Goal: Task Accomplishment & Management: Complete application form

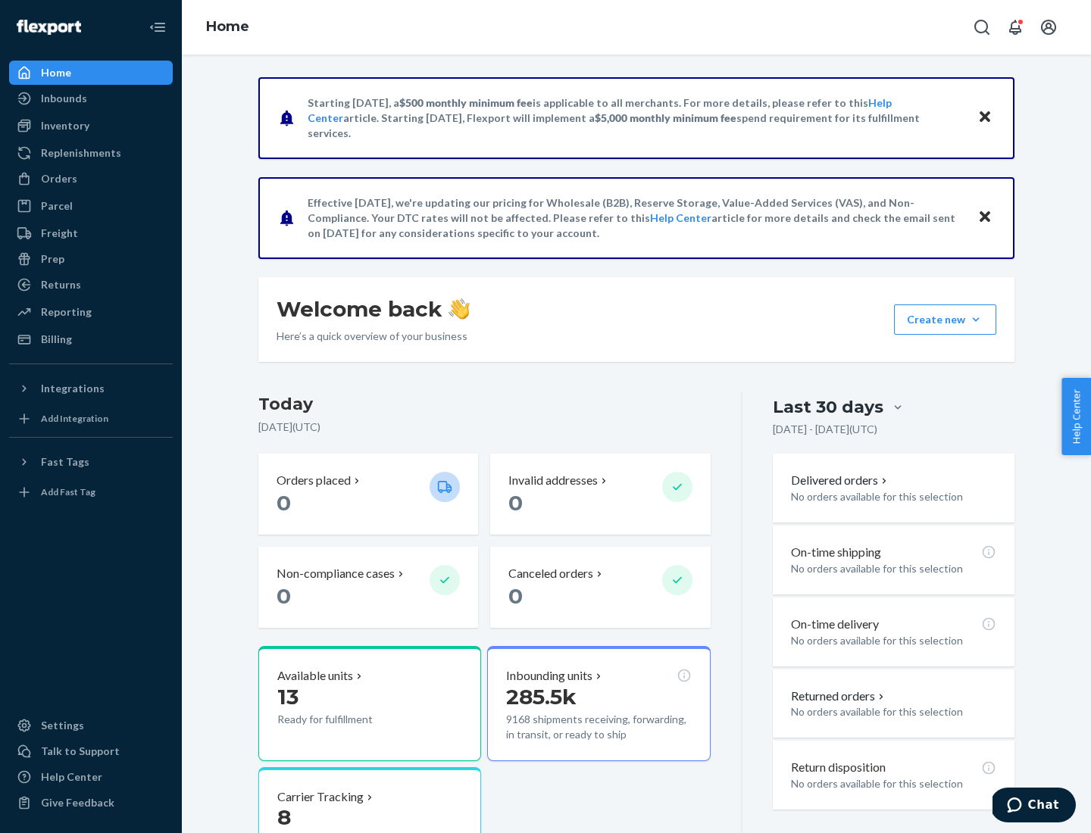
click at [976, 320] on button "Create new Create new inbound Create new order Create new product" at bounding box center [945, 320] width 102 height 30
click at [91, 98] on div "Inbounds" at bounding box center [91, 98] width 161 height 21
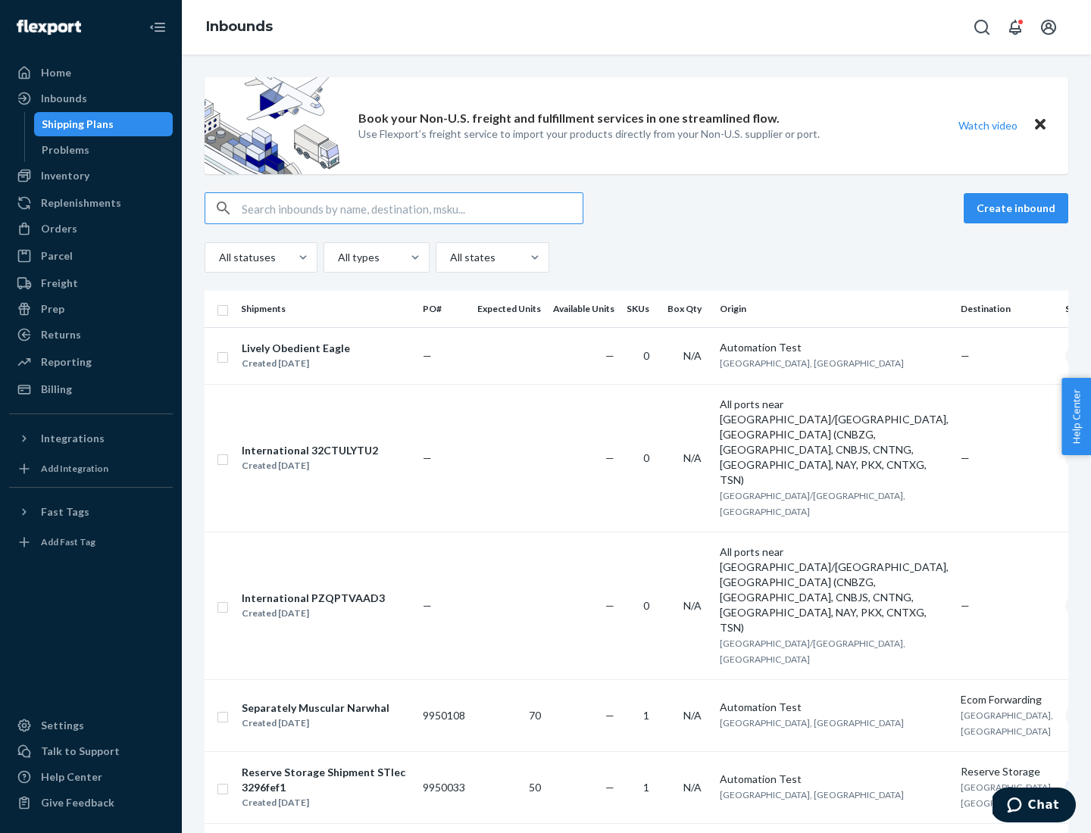
click at [1018, 208] on button "Create inbound" at bounding box center [1016, 208] width 105 height 30
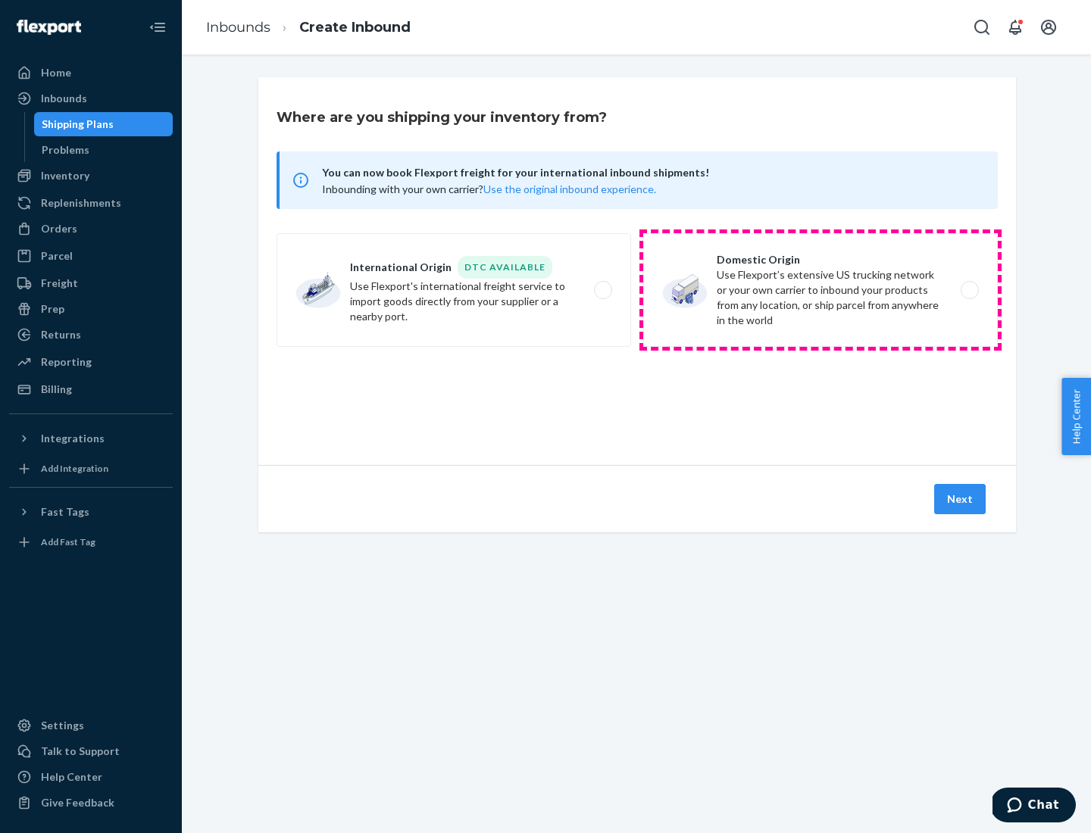
click at [820, 290] on label "Domestic Origin Use Flexport’s extensive US trucking network or your own carrie…" at bounding box center [820, 290] width 354 height 114
click at [969, 290] on input "Domestic Origin Use Flexport’s extensive US trucking network or your own carrie…" at bounding box center [974, 291] width 10 height 10
radio input "true"
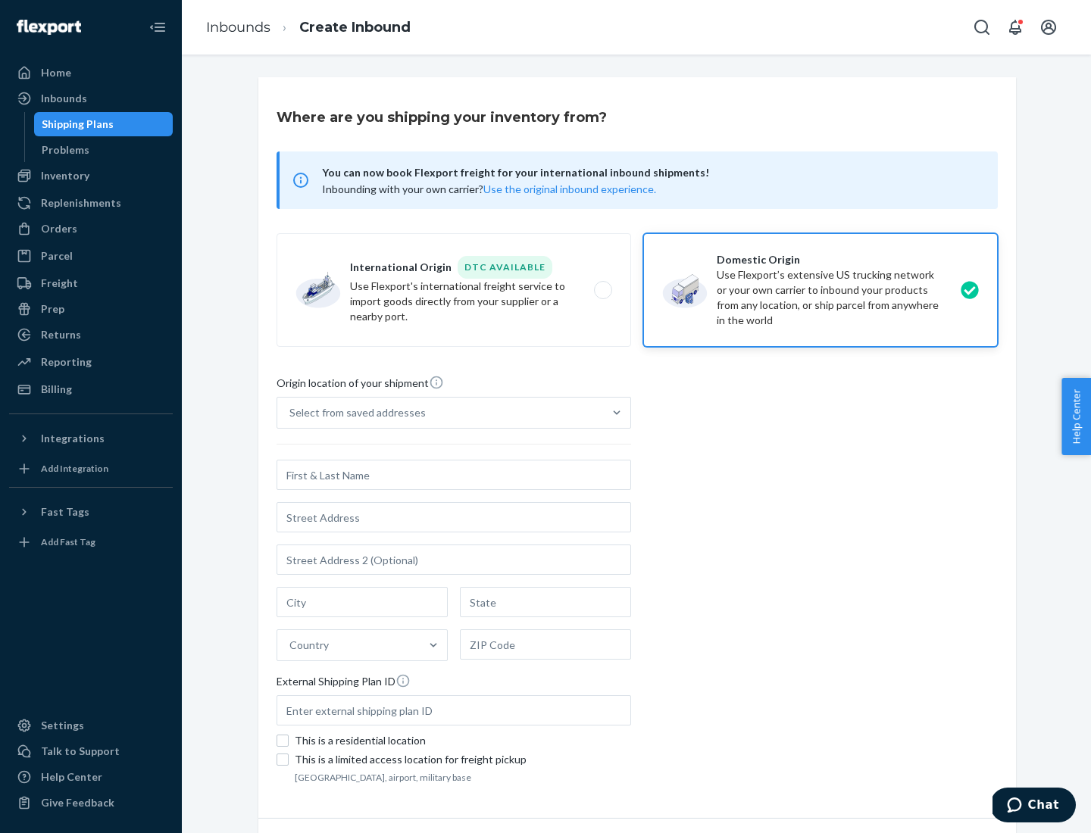
click at [354, 413] on div "Select from saved addresses" at bounding box center [357, 412] width 136 height 15
click at [291, 413] on input "Select from saved addresses" at bounding box center [290, 412] width 2 height 15
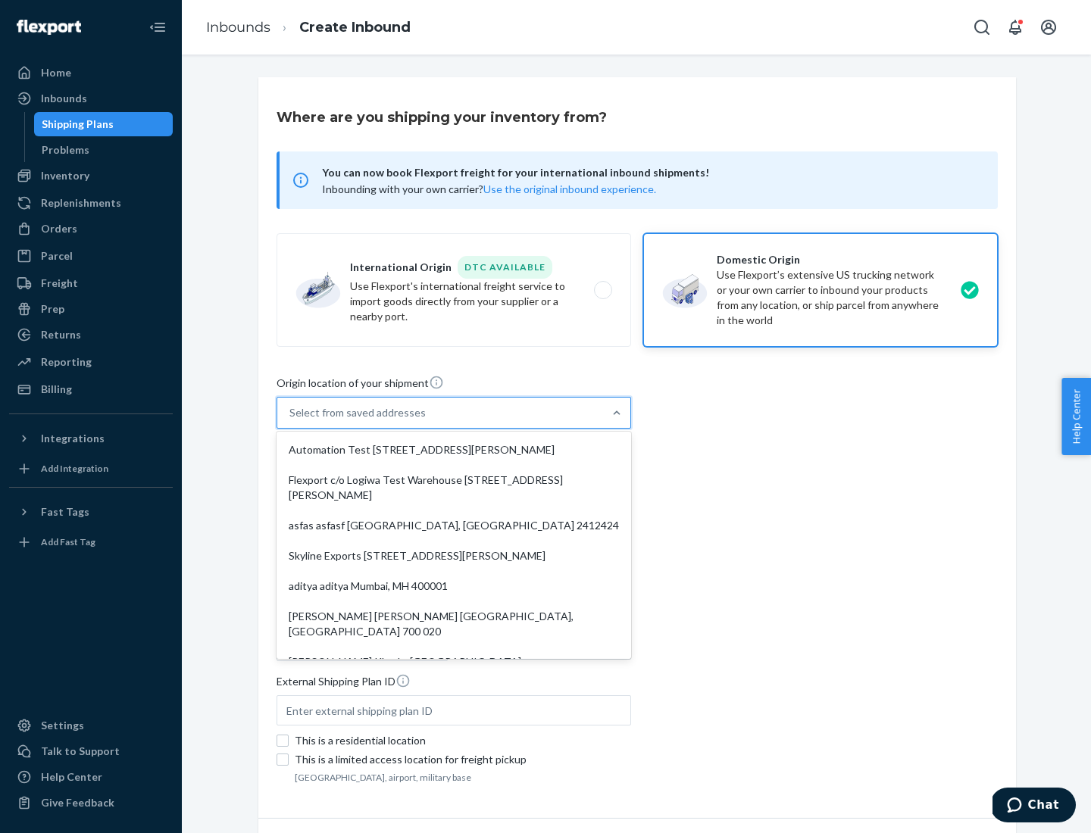
scroll to position [6, 0]
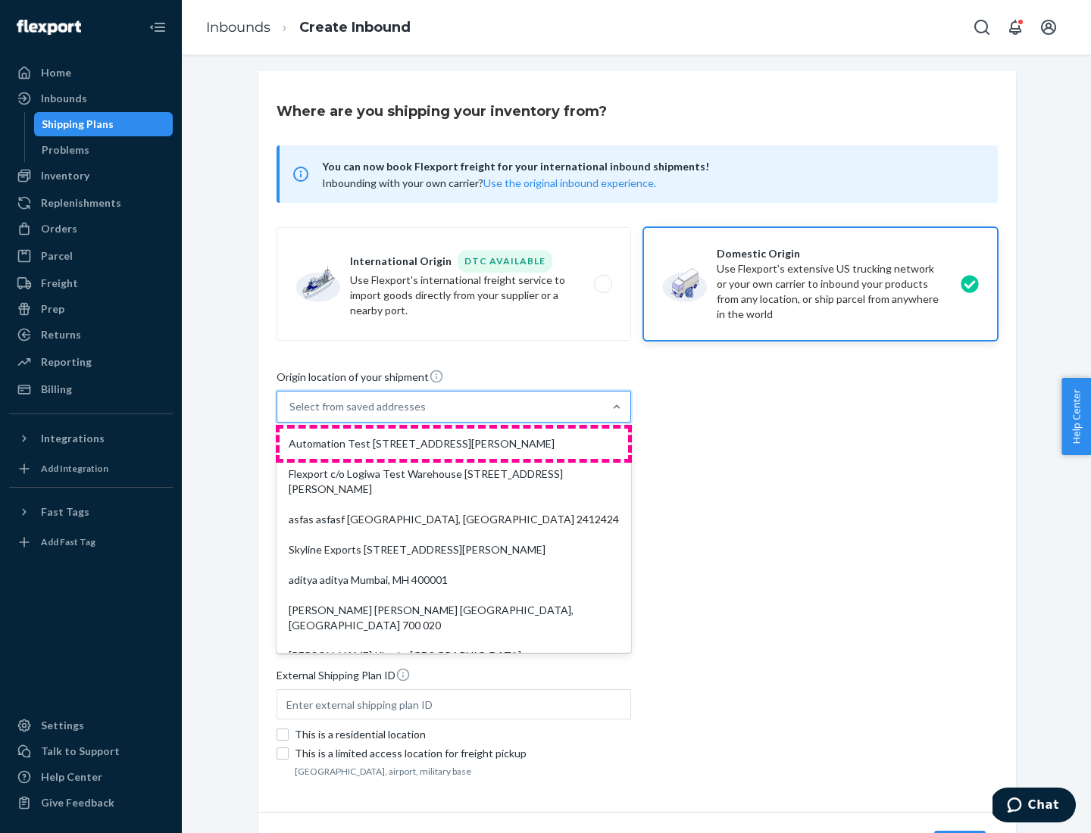
click at [454, 444] on div "Automation Test [STREET_ADDRESS][PERSON_NAME]" at bounding box center [454, 444] width 348 height 30
click at [291, 414] on input "option Automation Test [STREET_ADDRESS][PERSON_NAME]. 9 results available. Use …" at bounding box center [290, 406] width 2 height 15
type input "Automation Test"
type input "9th Floor"
type input "[GEOGRAPHIC_DATA]"
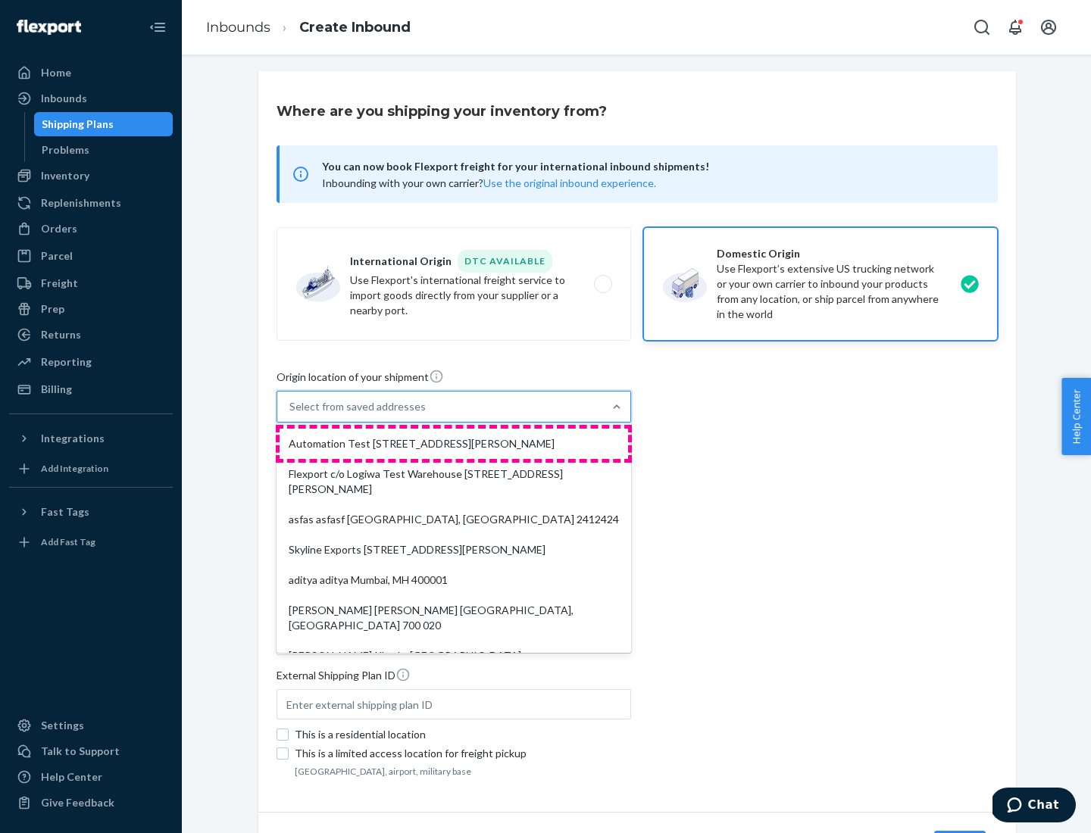
type input "CA"
type input "94104"
type input "[STREET_ADDRESS][PERSON_NAME]"
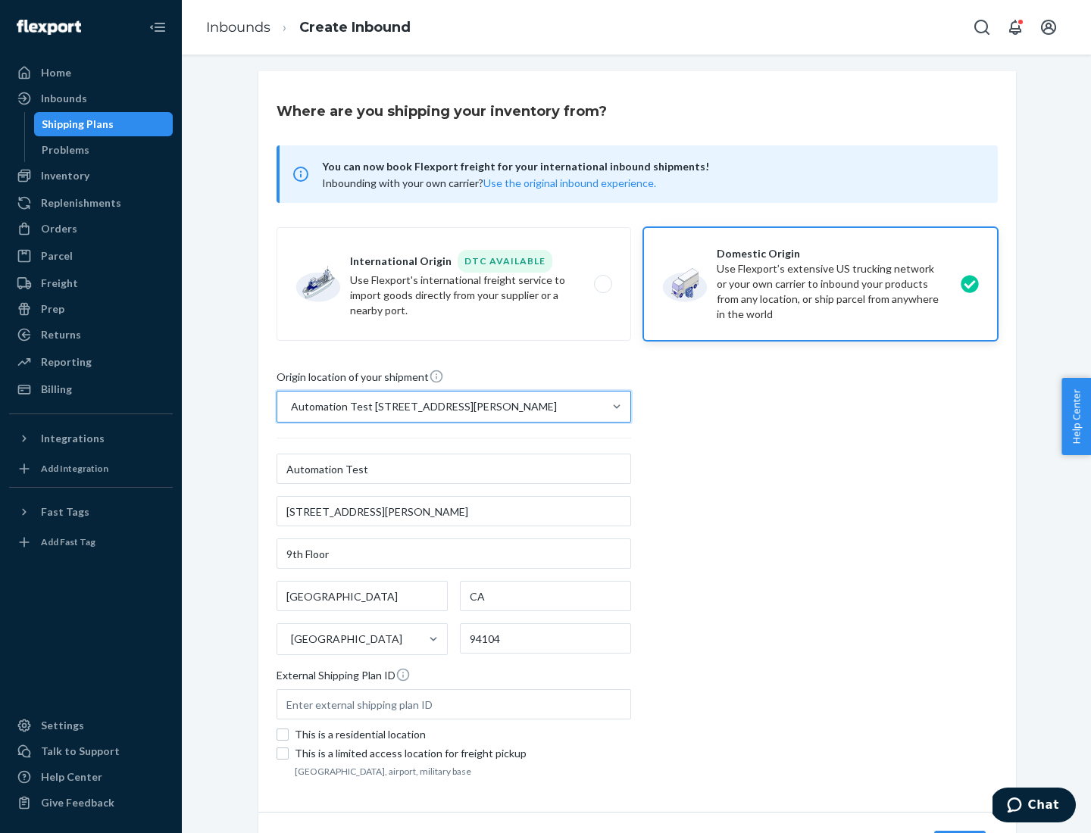
scroll to position [89, 0]
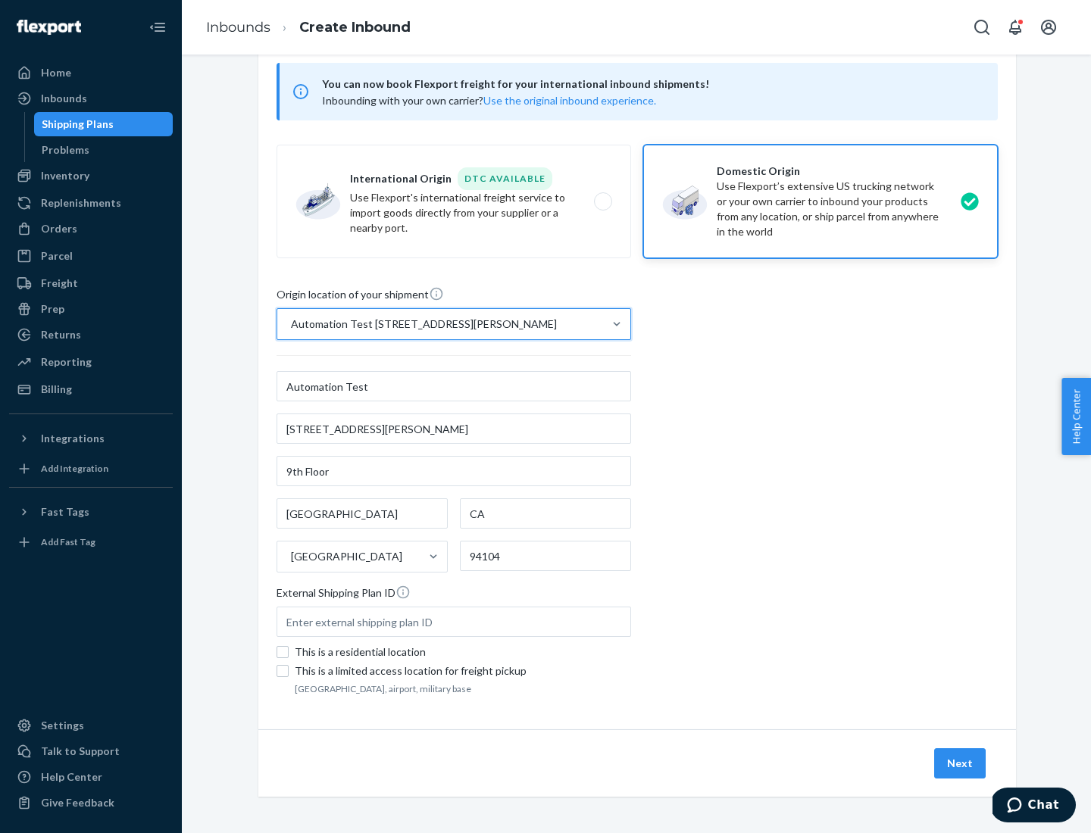
click at [960, 764] on button "Next" at bounding box center [960, 763] width 52 height 30
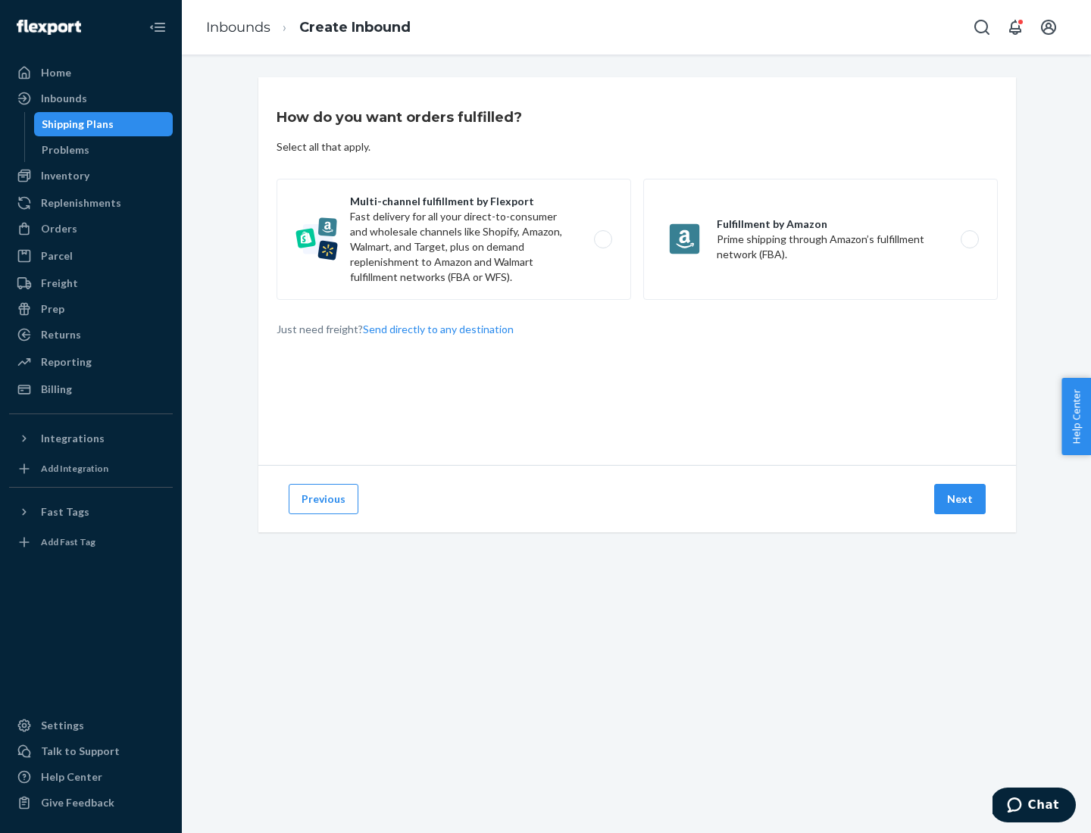
click at [454, 239] on label "Multi-channel fulfillment by Flexport Fast delivery for all your direct-to-cons…" at bounding box center [453, 239] width 354 height 121
click at [602, 239] on input "Multi-channel fulfillment by Flexport Fast delivery for all your direct-to-cons…" at bounding box center [607, 240] width 10 height 10
radio input "true"
click at [960, 499] on button "Next" at bounding box center [960, 499] width 52 height 30
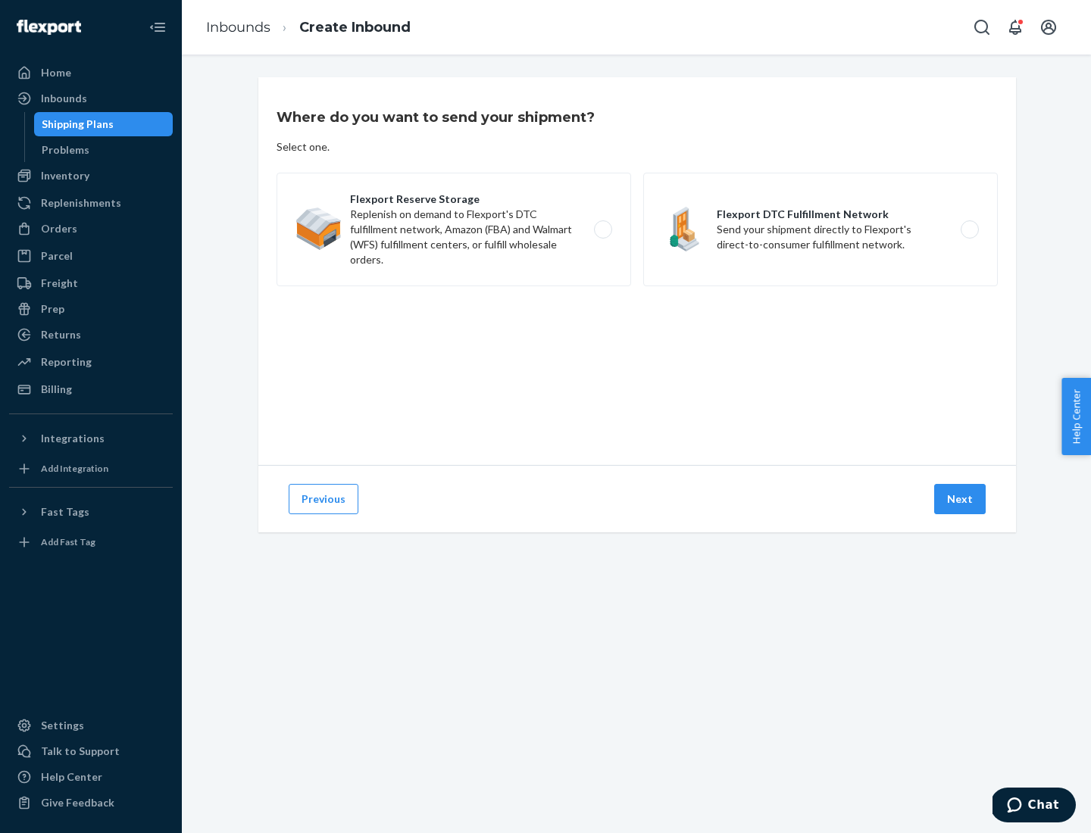
click at [820, 230] on label "Flexport DTC Fulfillment Network Send your shipment directly to Flexport's dire…" at bounding box center [820, 230] width 354 height 114
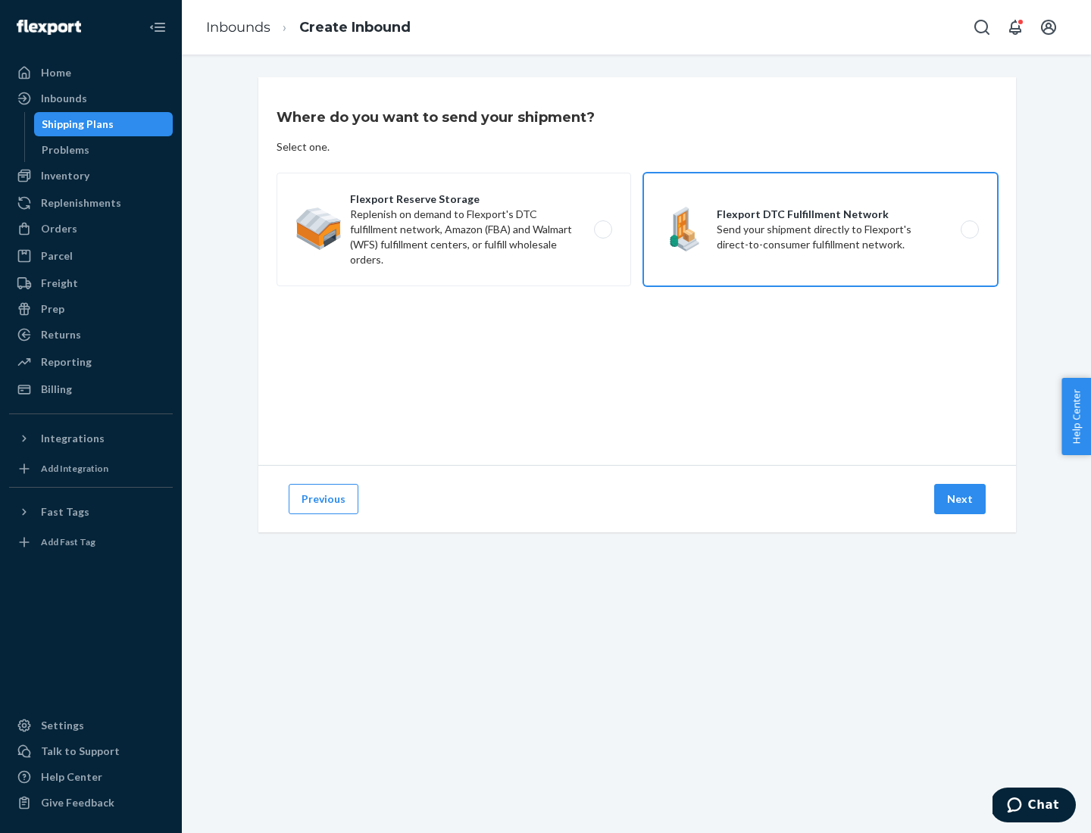
click at [969, 230] on input "Flexport DTC Fulfillment Network Send your shipment directly to Flexport's dire…" at bounding box center [974, 230] width 10 height 10
radio input "true"
click at [960, 499] on button "Next" at bounding box center [960, 499] width 52 height 30
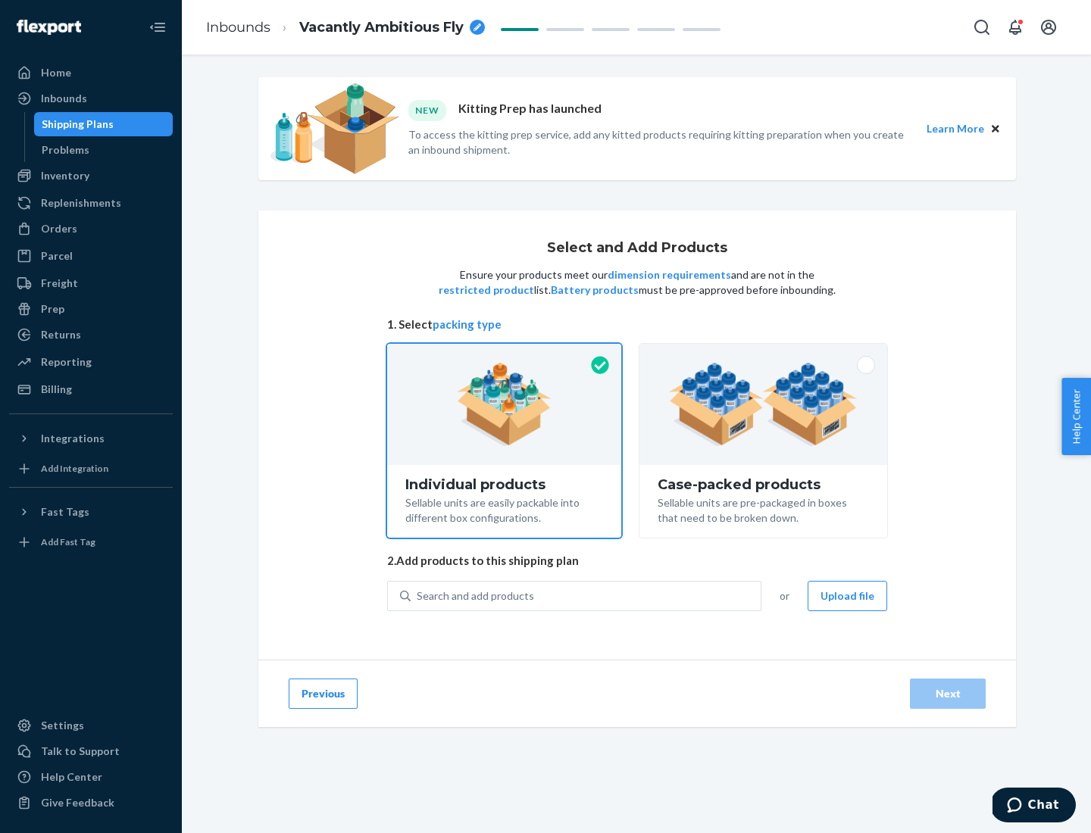
click at [764, 404] on img at bounding box center [763, 404] width 189 height 83
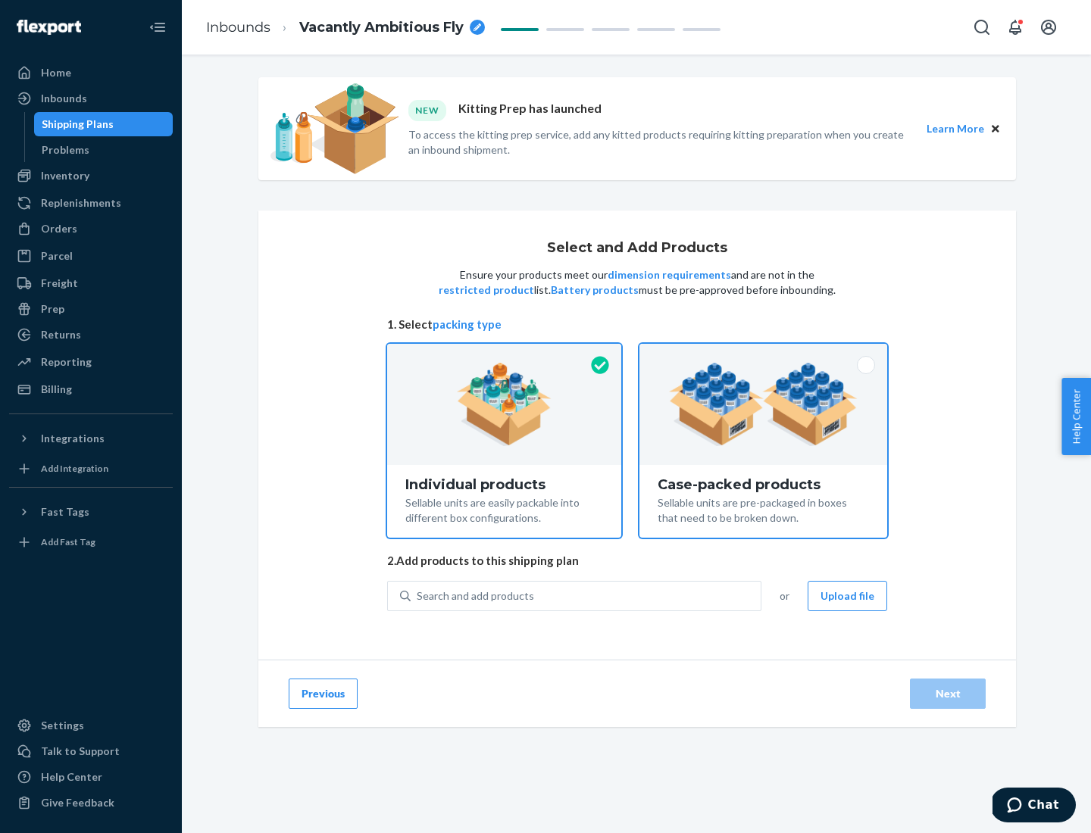
click at [764, 354] on input "Case-packed products Sellable units are pre-packaged in boxes that need to be b…" at bounding box center [763, 349] width 10 height 10
radio input "true"
radio input "false"
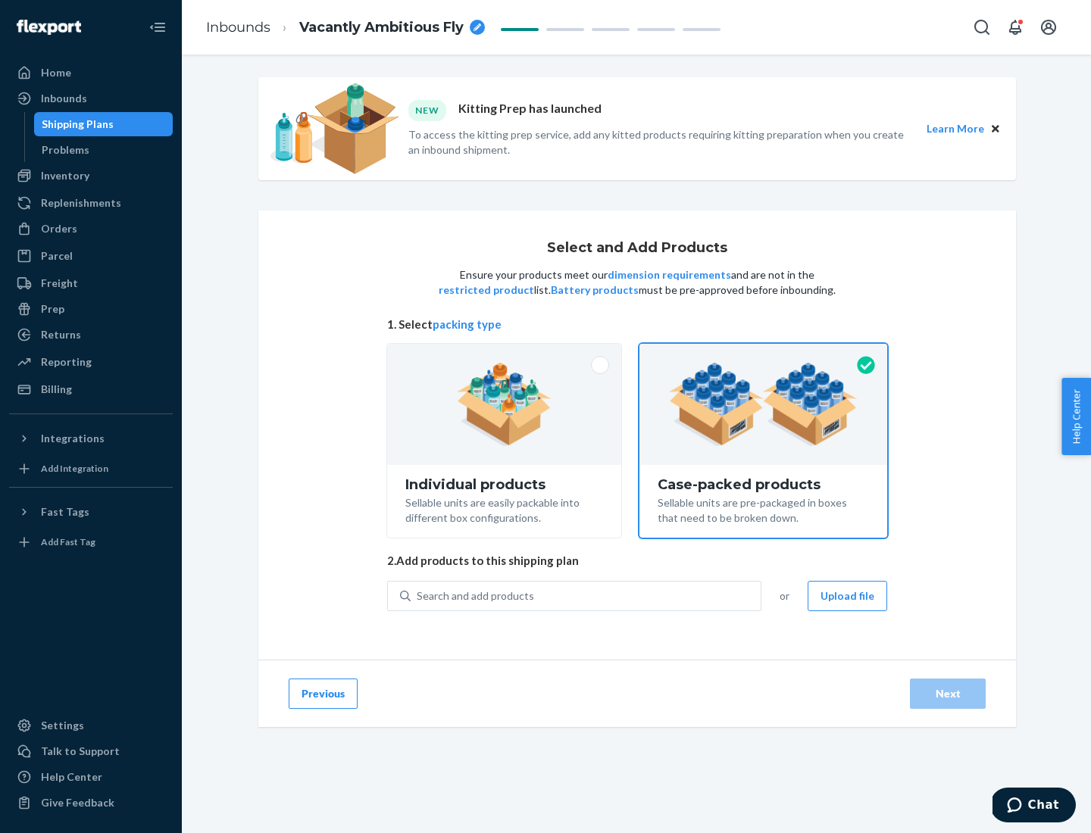
click at [586, 595] on div "Search and add products" at bounding box center [586, 596] width 350 height 27
click at [418, 595] on input "Search and add products" at bounding box center [418, 596] width 2 height 15
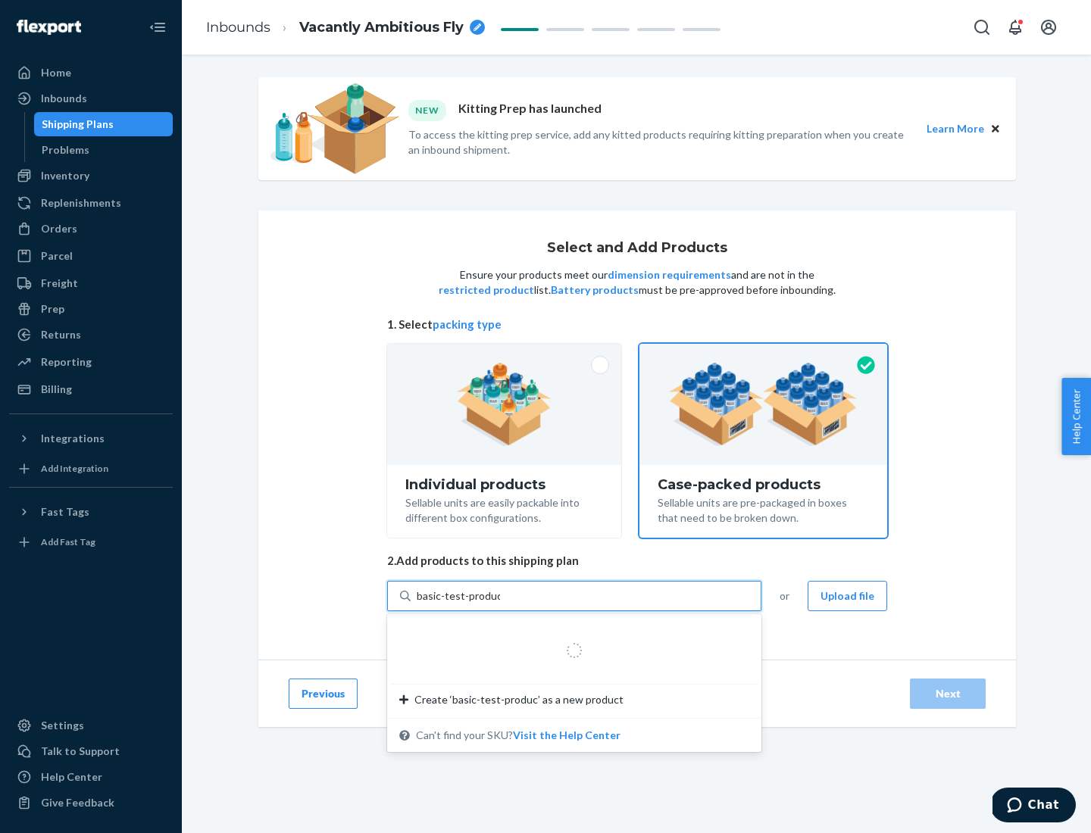
type input "basic-test-product-1"
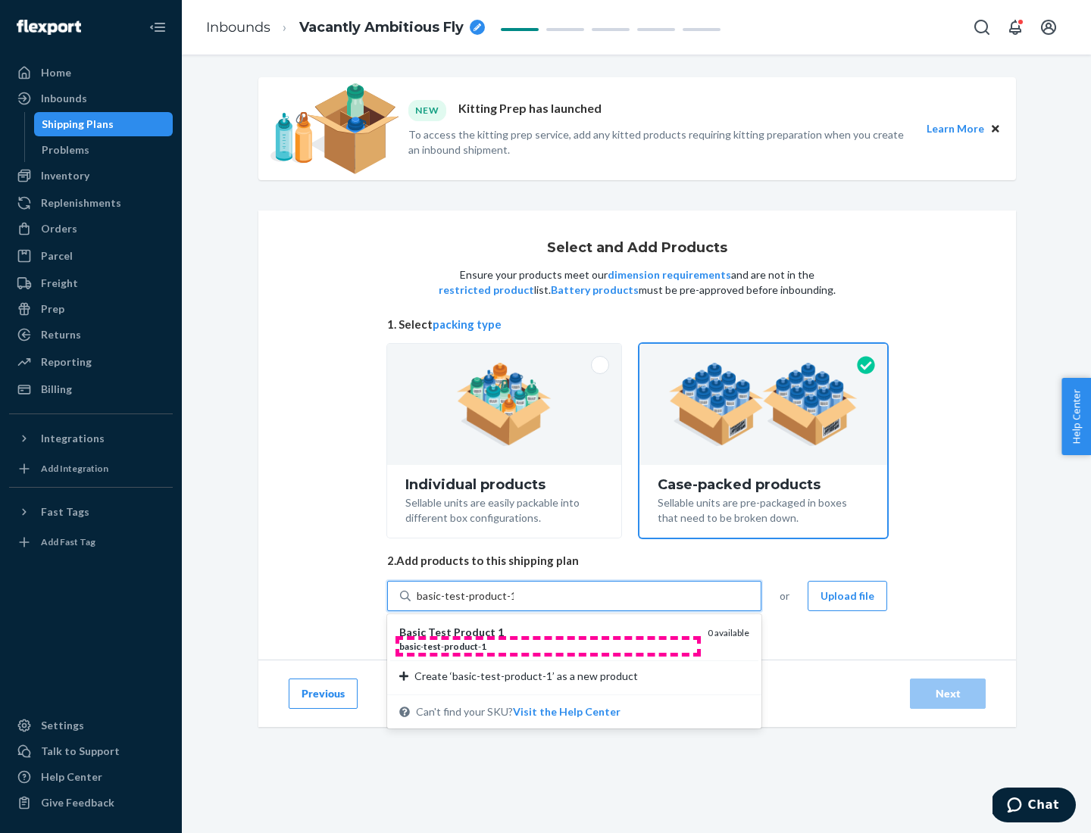
click at [548, 646] on div "basic - test - product - 1" at bounding box center [547, 646] width 296 height 13
click at [514, 604] on input "basic-test-product-1" at bounding box center [465, 596] width 97 height 15
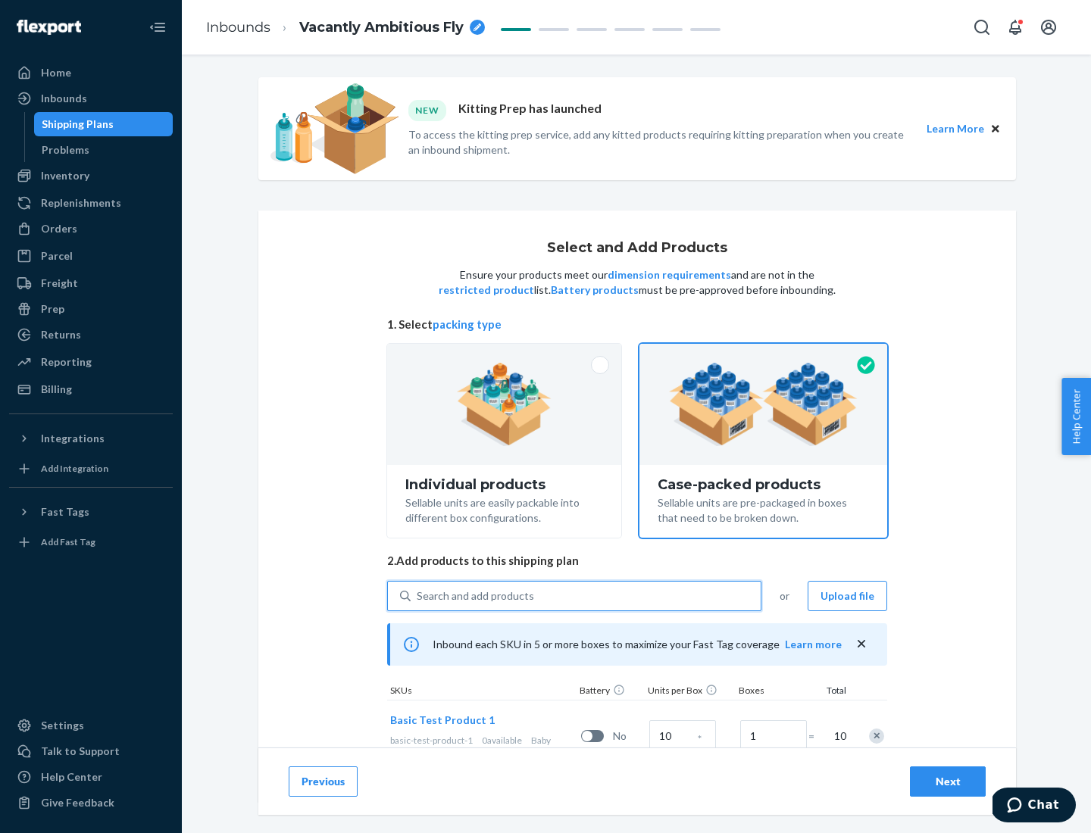
scroll to position [55, 0]
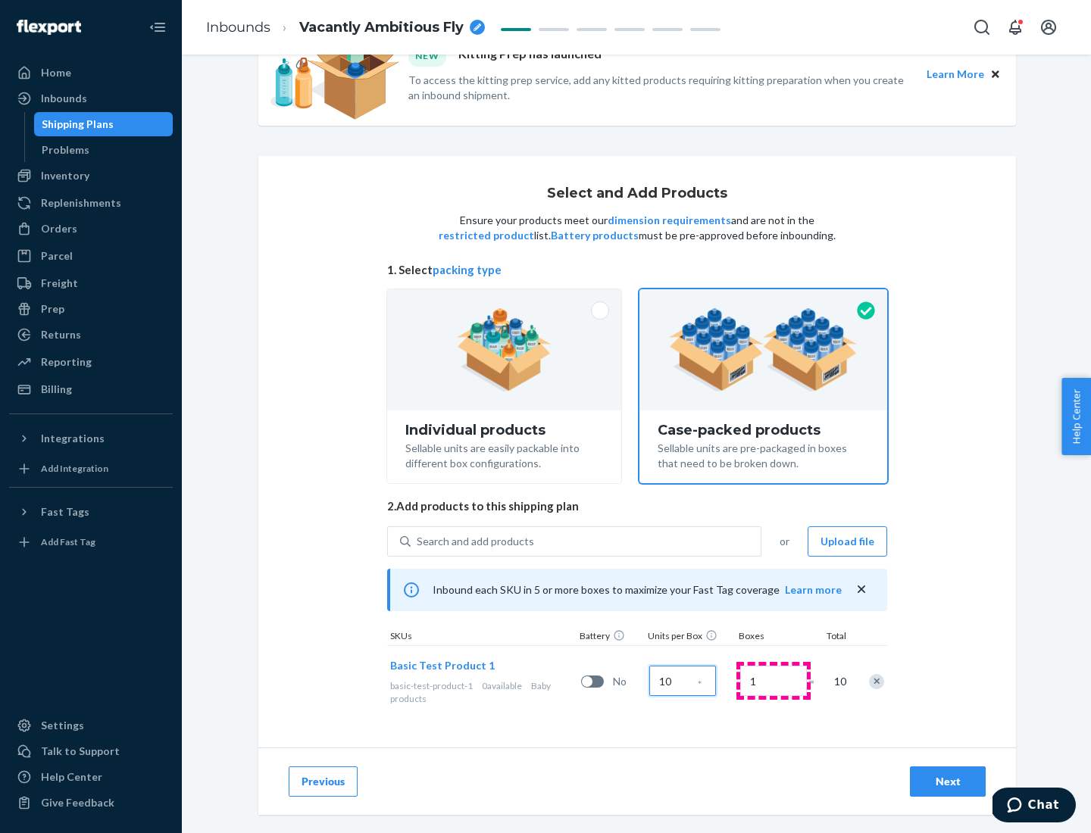
type input "10"
type input "7"
click at [948, 782] on div "Next" at bounding box center [948, 781] width 50 height 15
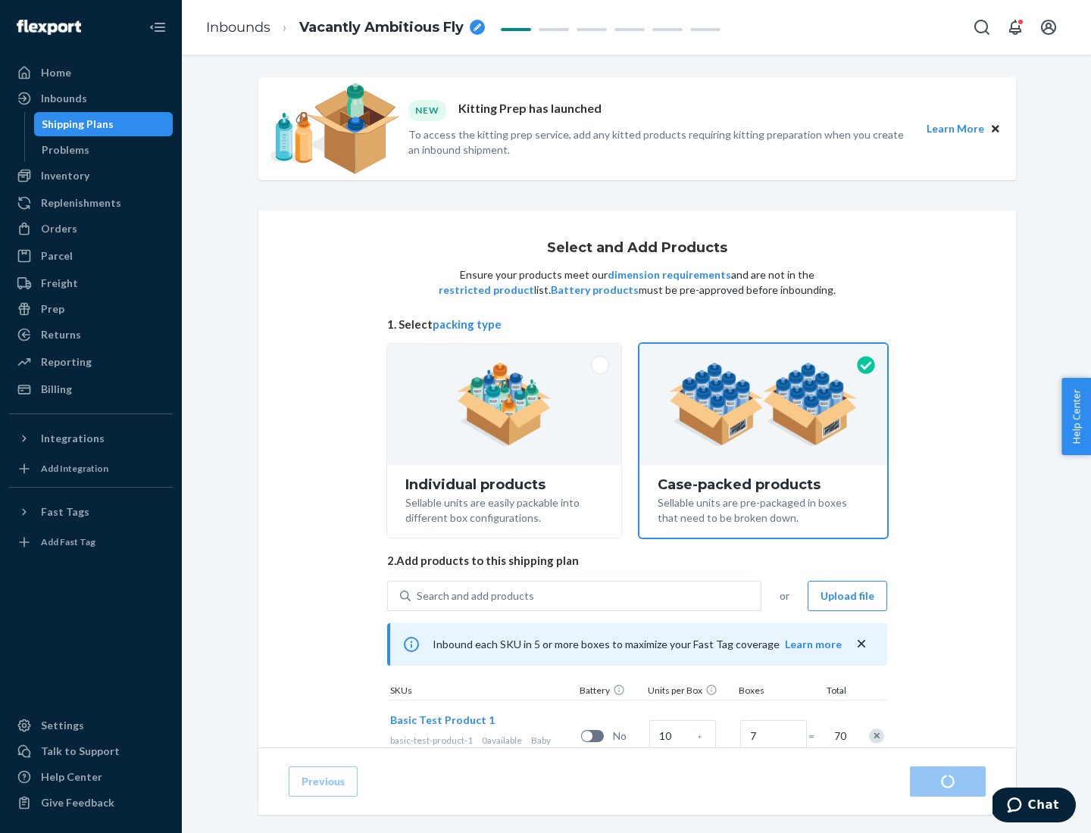
radio input "true"
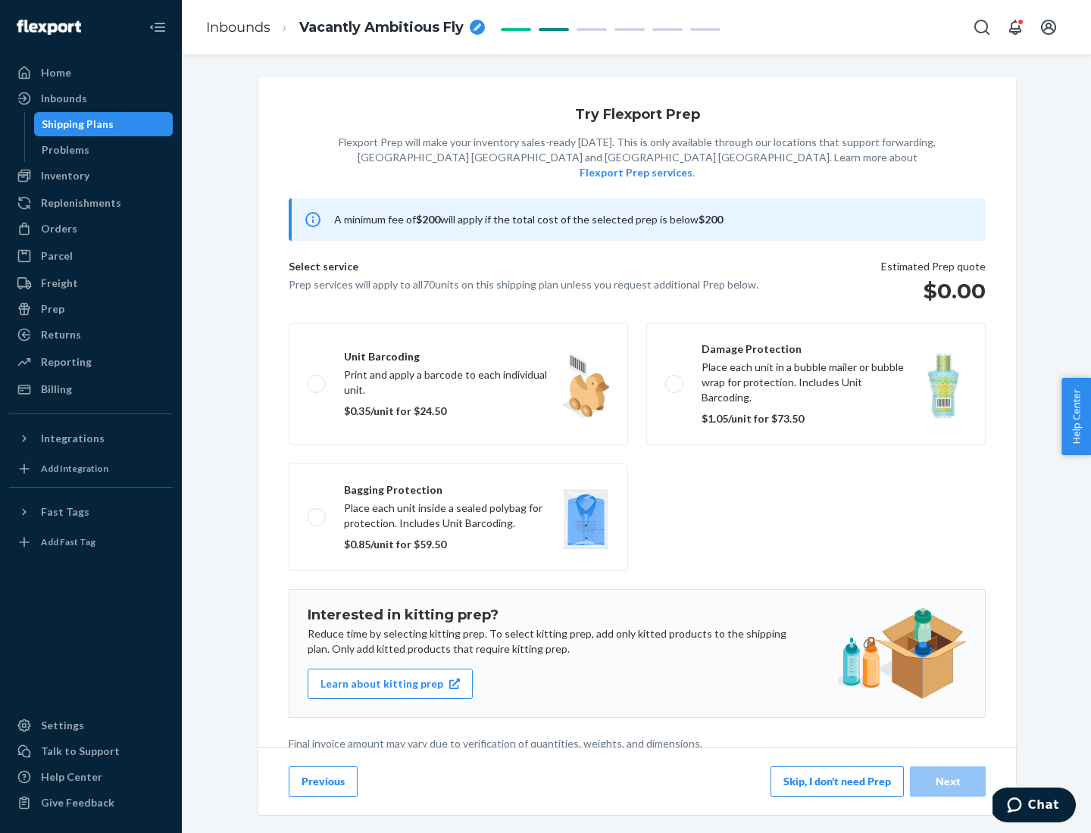
scroll to position [4, 0]
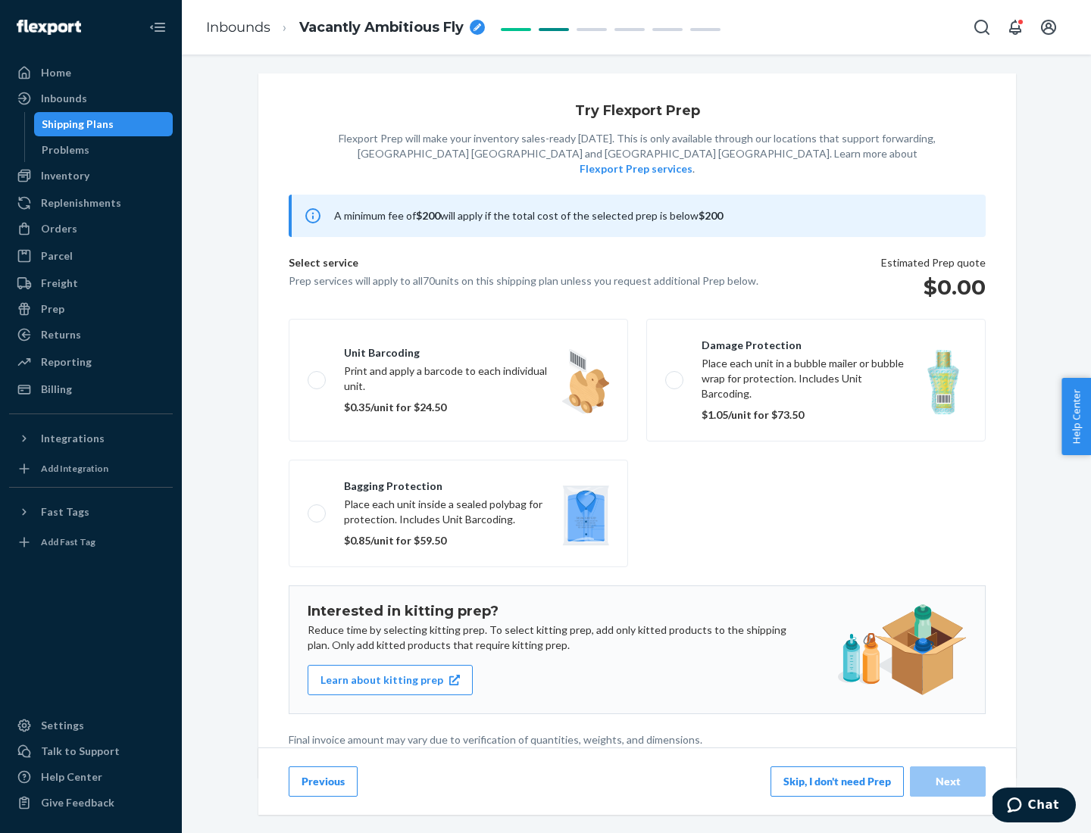
click at [458, 483] on label "Bagging protection Place each unit inside a sealed polybag for protection. Incl…" at bounding box center [458, 514] width 339 height 108
click at [317, 508] on input "Bagging protection Place each unit inside a sealed polybag for protection. Incl…" at bounding box center [313, 513] width 10 height 10
checkbox input "true"
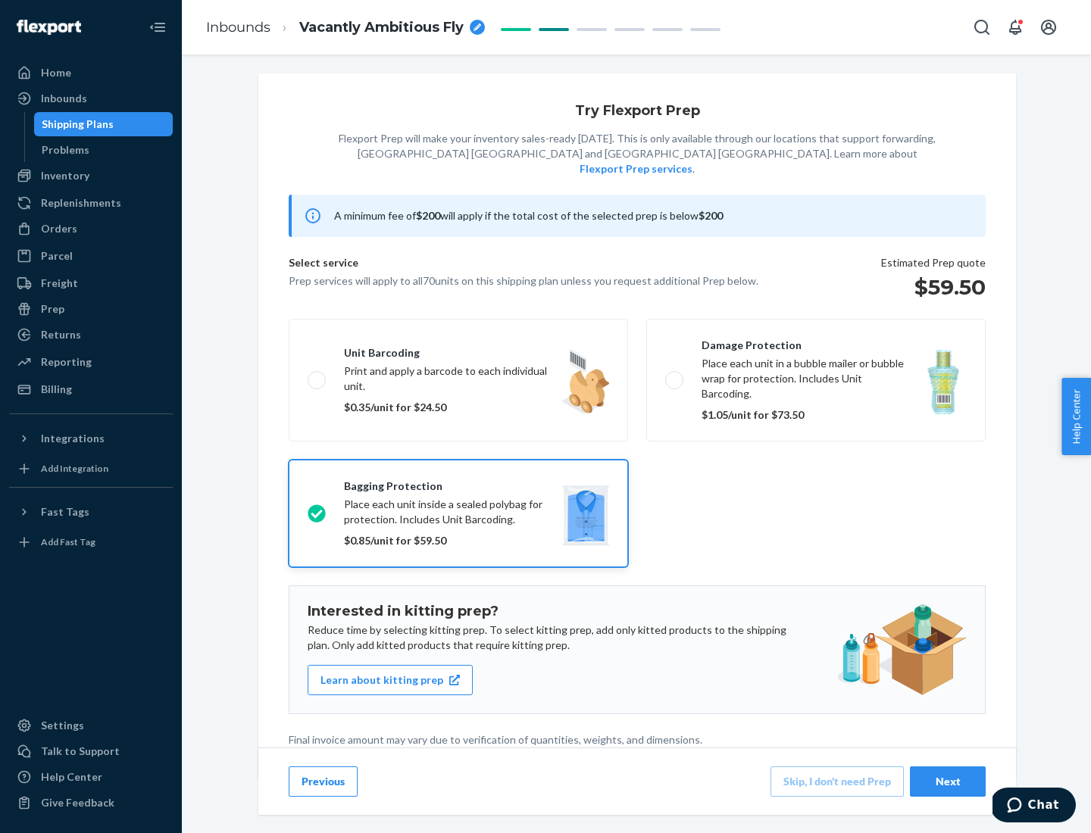
click at [948, 781] on div "Next" at bounding box center [948, 781] width 50 height 15
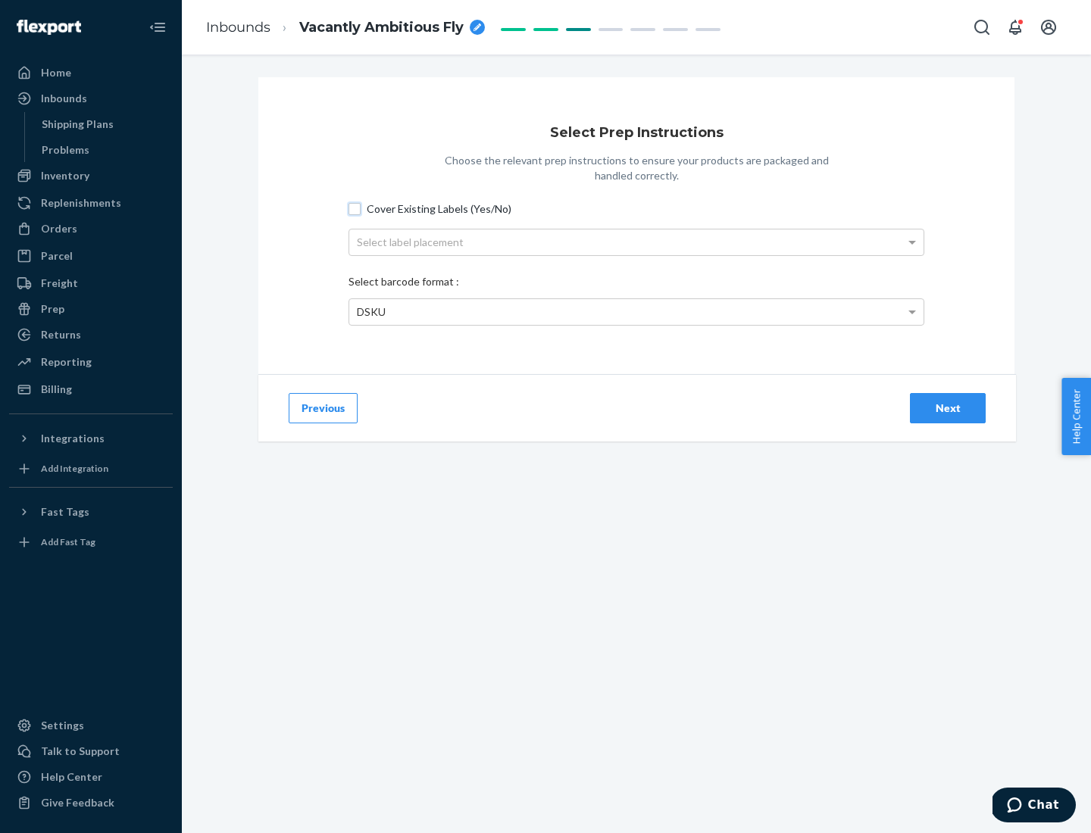
click at [354, 208] on input "Cover Existing Labels (Yes/No)" at bounding box center [354, 209] width 12 height 12
checkbox input "true"
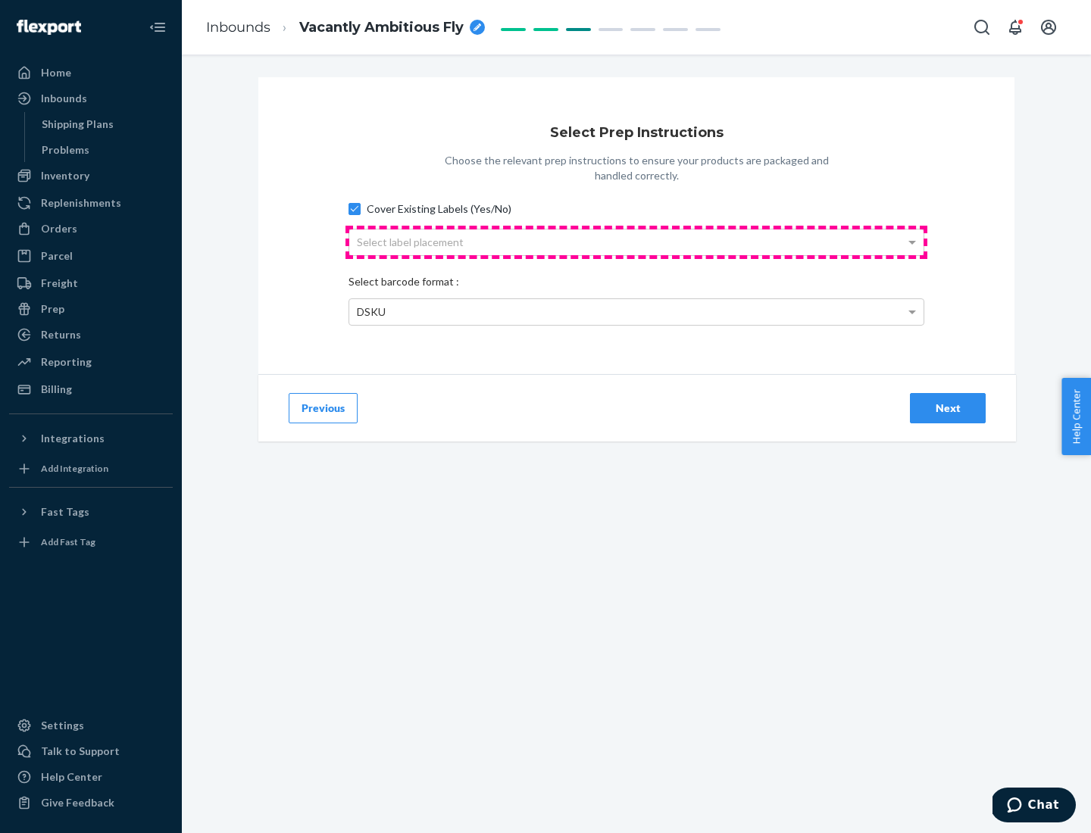
click at [636, 242] on div "Select label placement" at bounding box center [636, 243] width 574 height 26
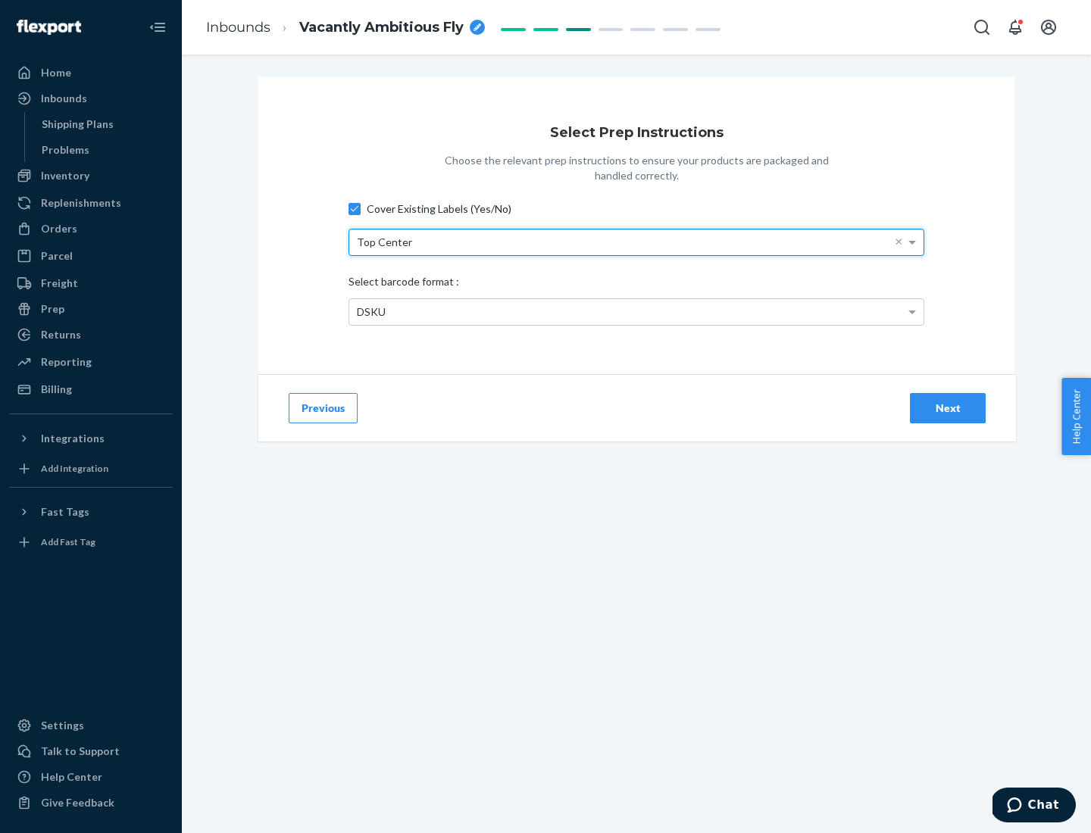
click at [636, 311] on div "DSKU" at bounding box center [636, 312] width 574 height 26
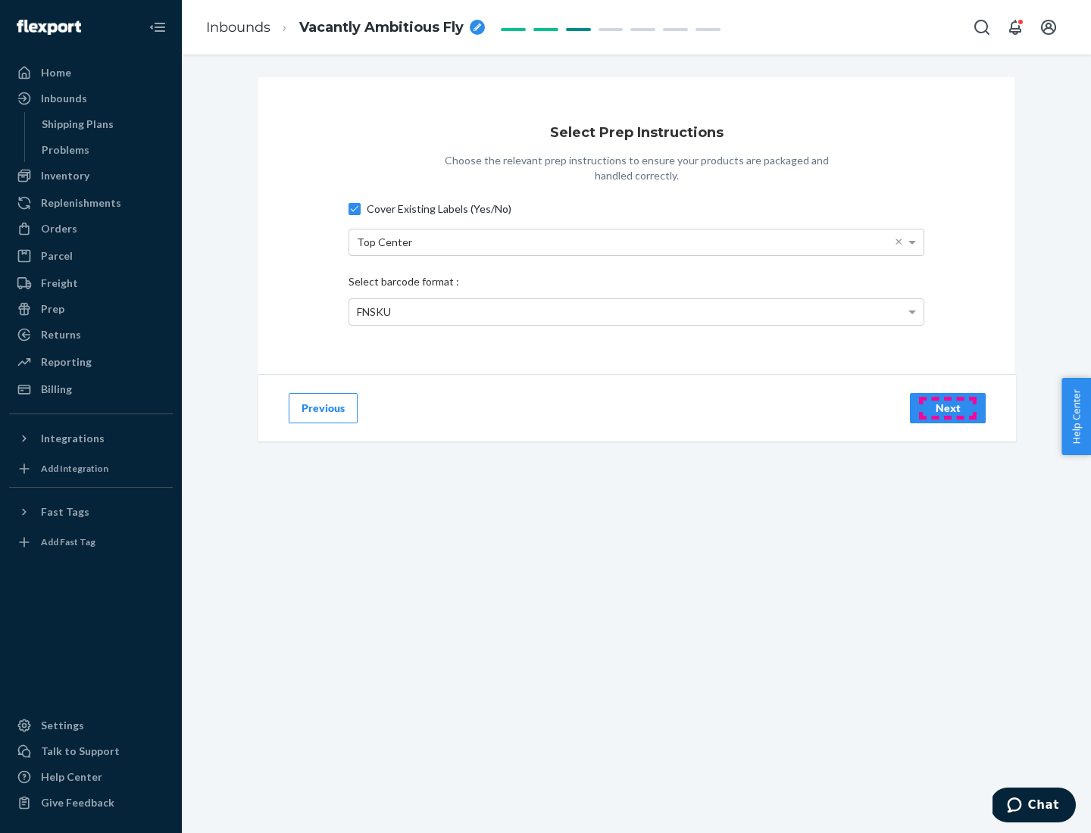
click at [948, 408] on div "Next" at bounding box center [948, 408] width 50 height 15
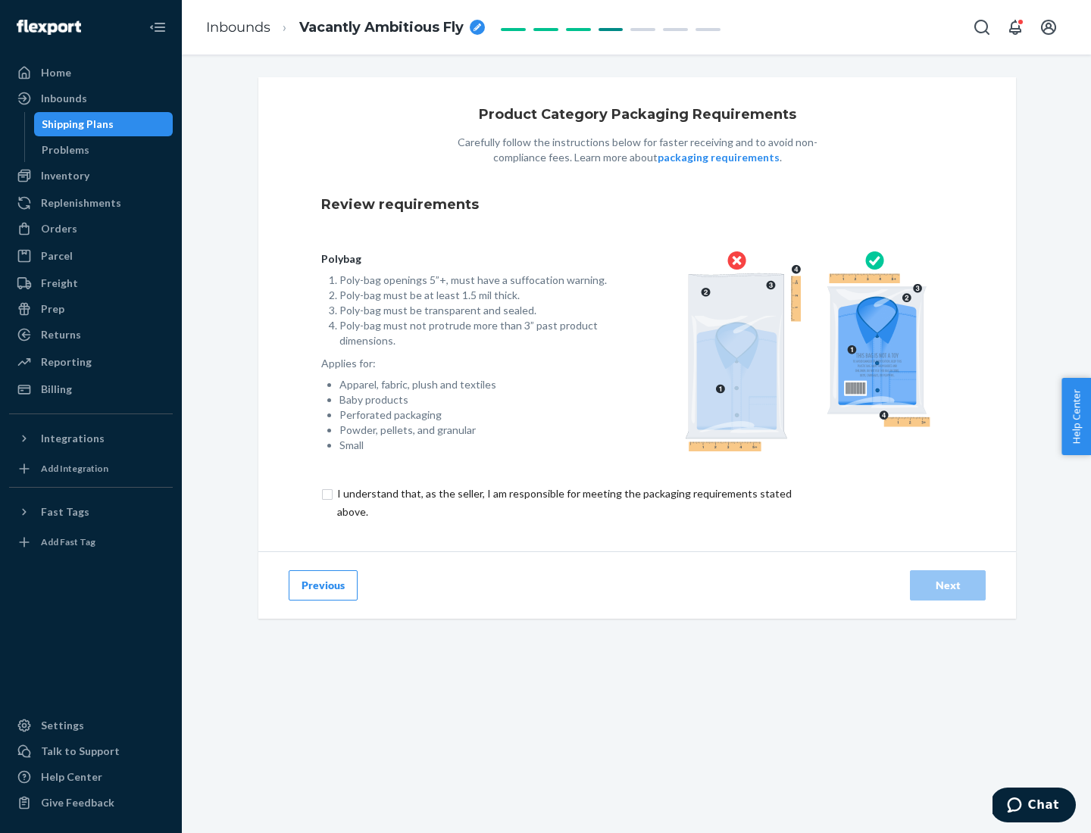
click at [563, 502] on input "checkbox" at bounding box center [573, 503] width 504 height 36
checkbox input "true"
click at [948, 585] on div "Next" at bounding box center [948, 585] width 50 height 15
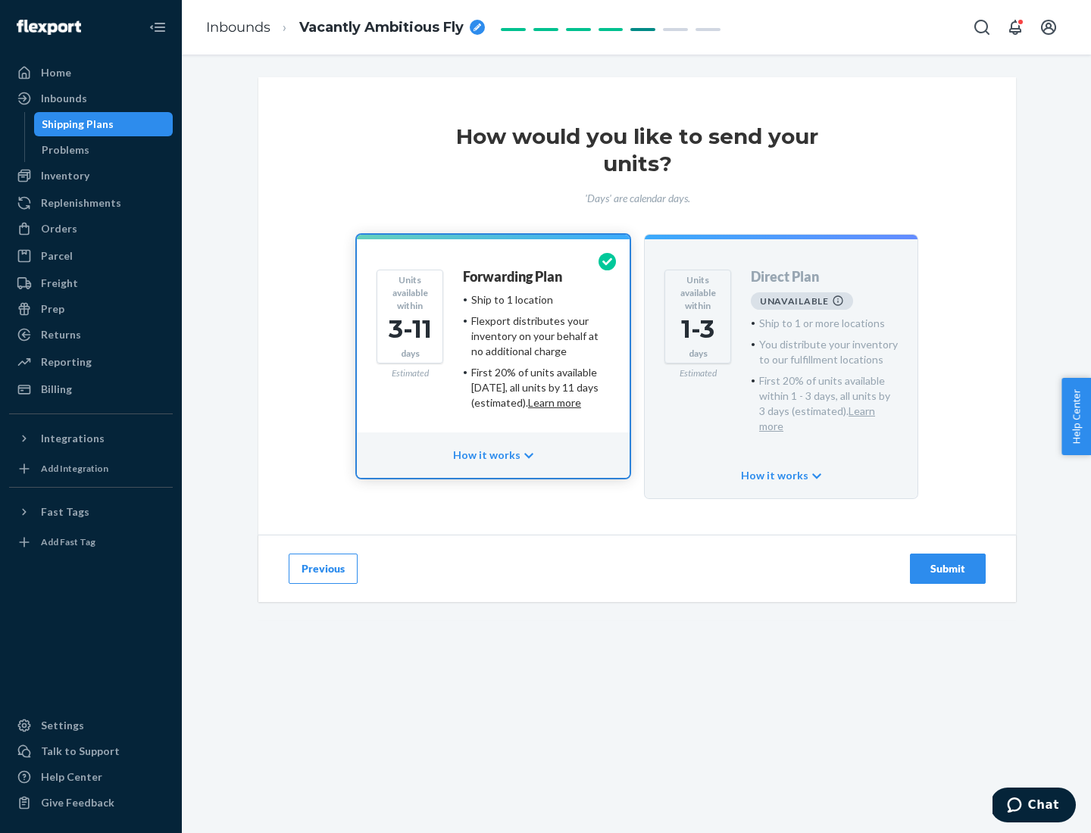
click at [514, 276] on h4 "Forwarding Plan" at bounding box center [512, 277] width 99 height 15
click at [948, 561] on div "Submit" at bounding box center [948, 568] width 50 height 15
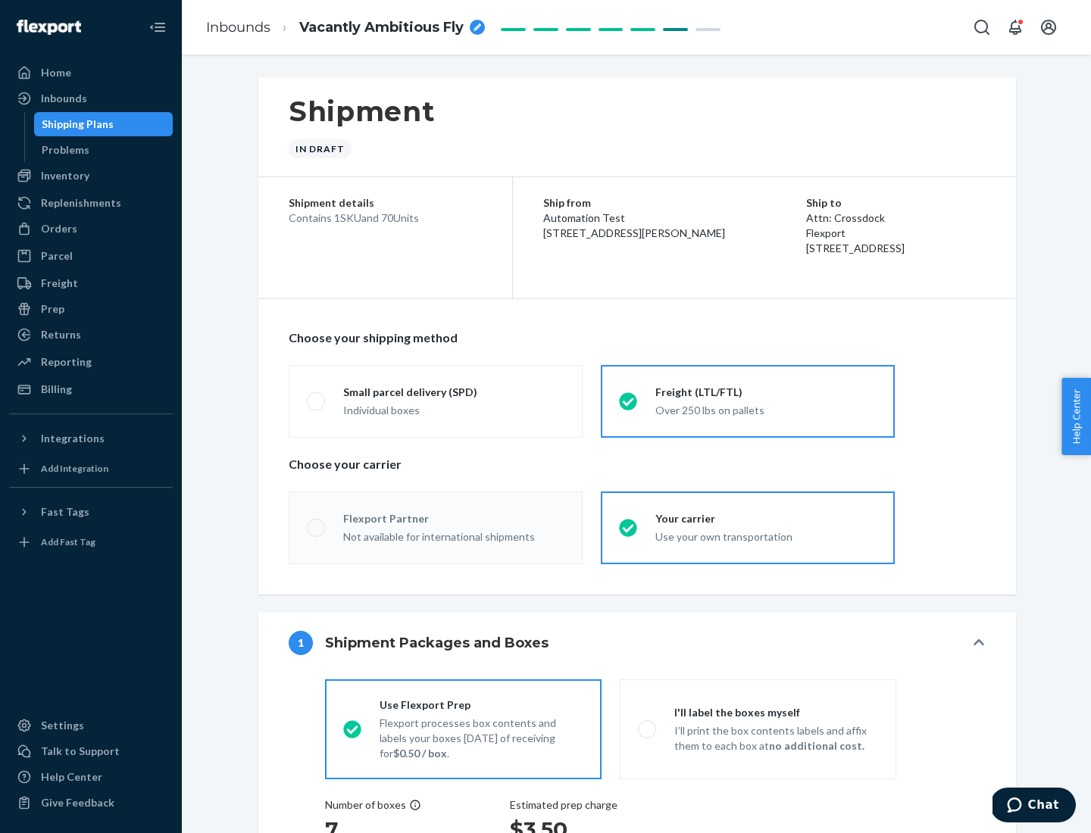
radio input "true"
radio input "false"
radio input "true"
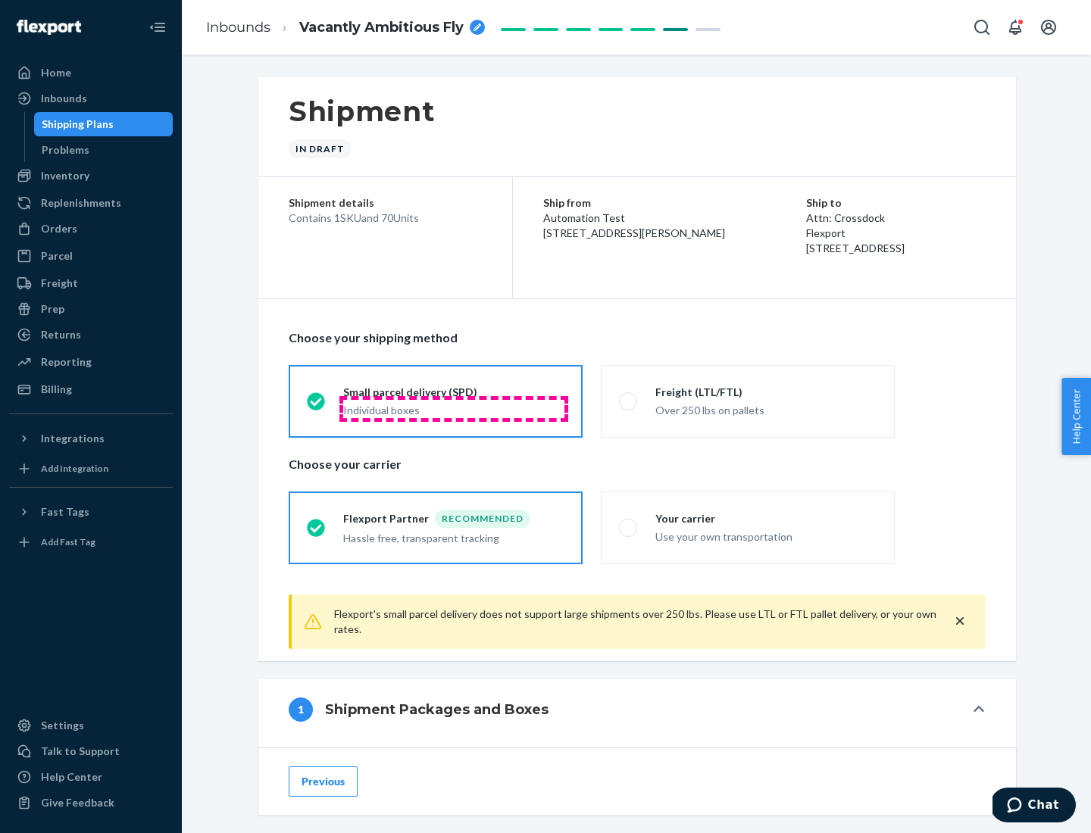
click at [454, 408] on div "Individual boxes" at bounding box center [453, 410] width 221 height 15
click at [317, 406] on input "Small parcel delivery (SPD) Individual boxes" at bounding box center [312, 401] width 10 height 10
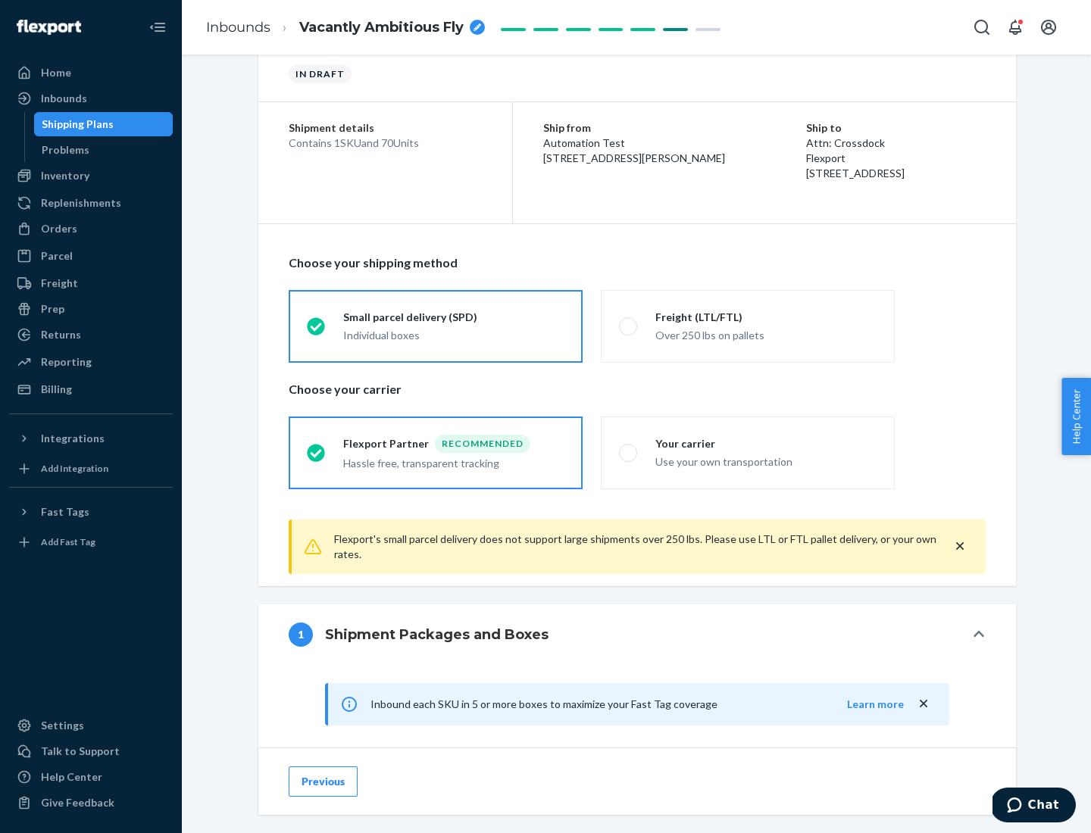
click at [766, 443] on div "Your carrier" at bounding box center [765, 443] width 221 height 15
click at [629, 448] on input "Your carrier Use your own transportation" at bounding box center [624, 453] width 10 height 10
radio input "true"
radio input "false"
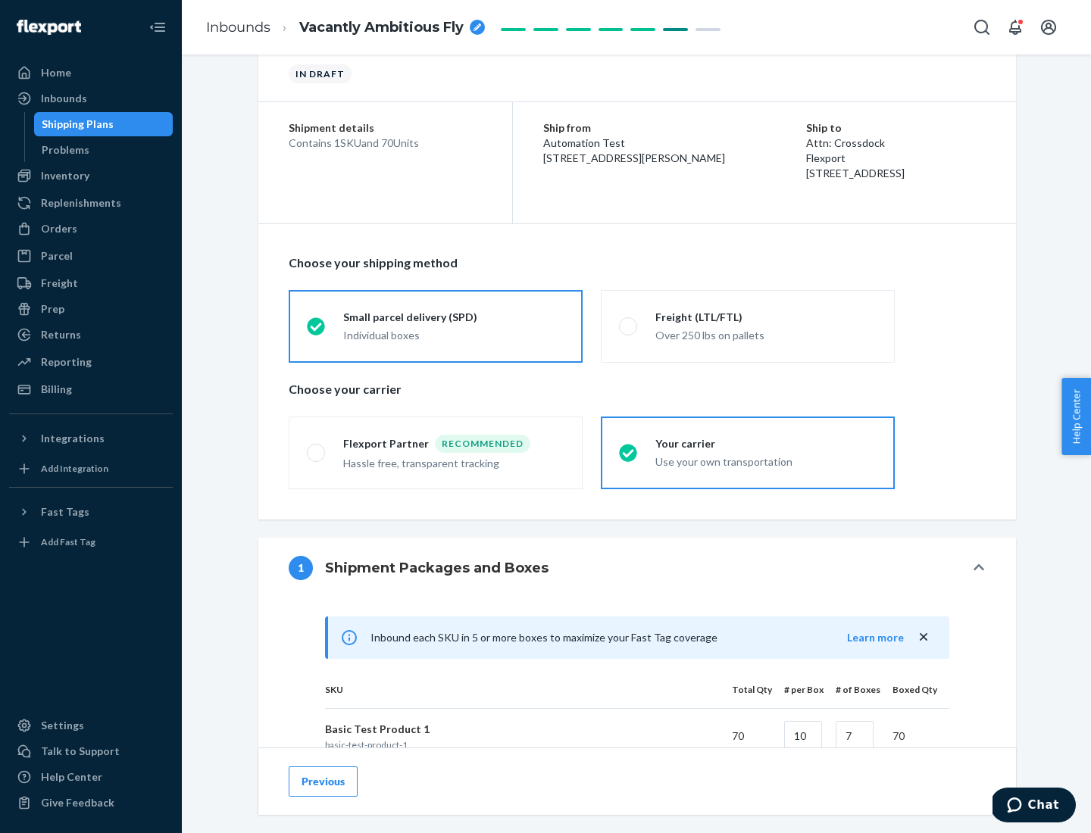
scroll to position [367, 0]
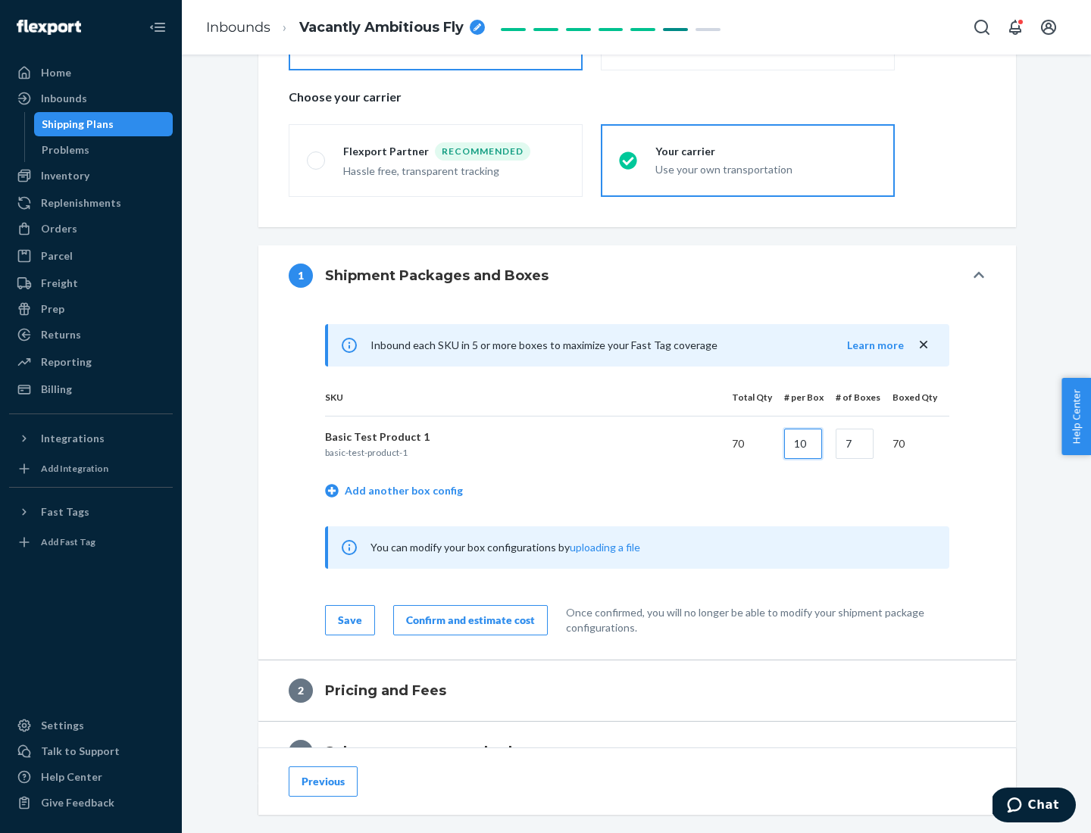
type input "10"
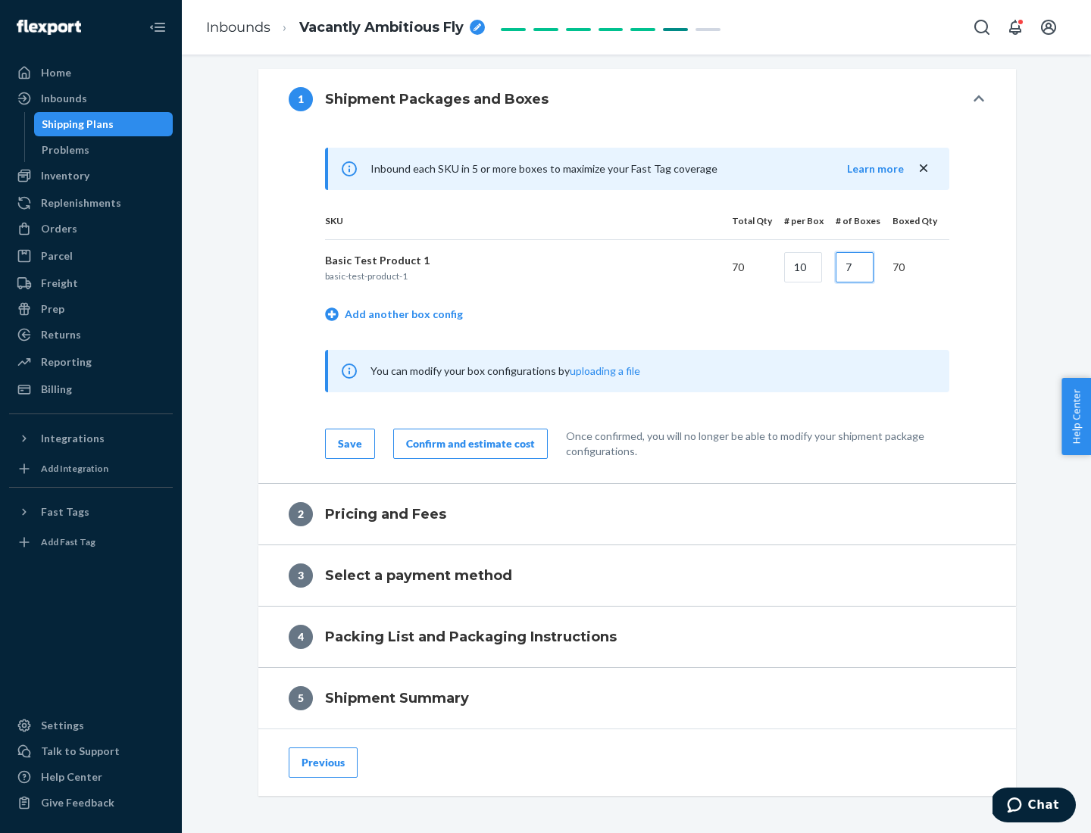
type input "7"
click at [467, 443] on div "Confirm and estimate cost" at bounding box center [470, 443] width 129 height 15
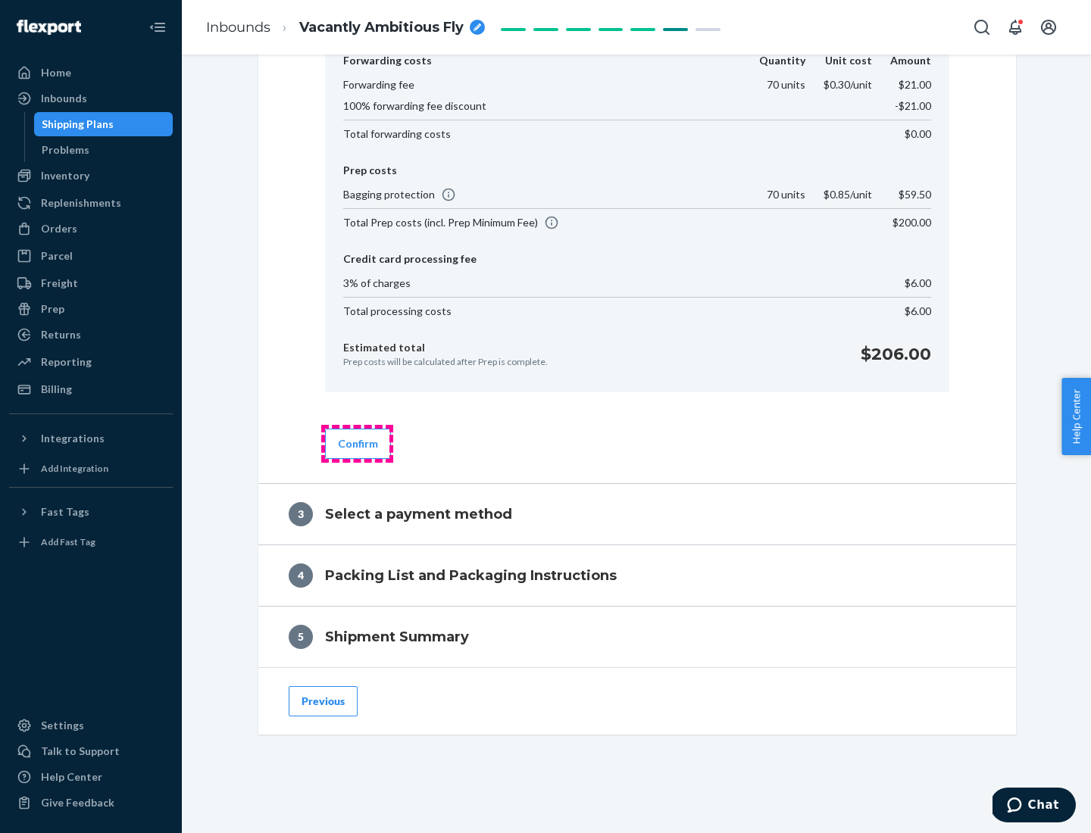
click at [357, 443] on button "Confirm" at bounding box center [358, 444] width 66 height 30
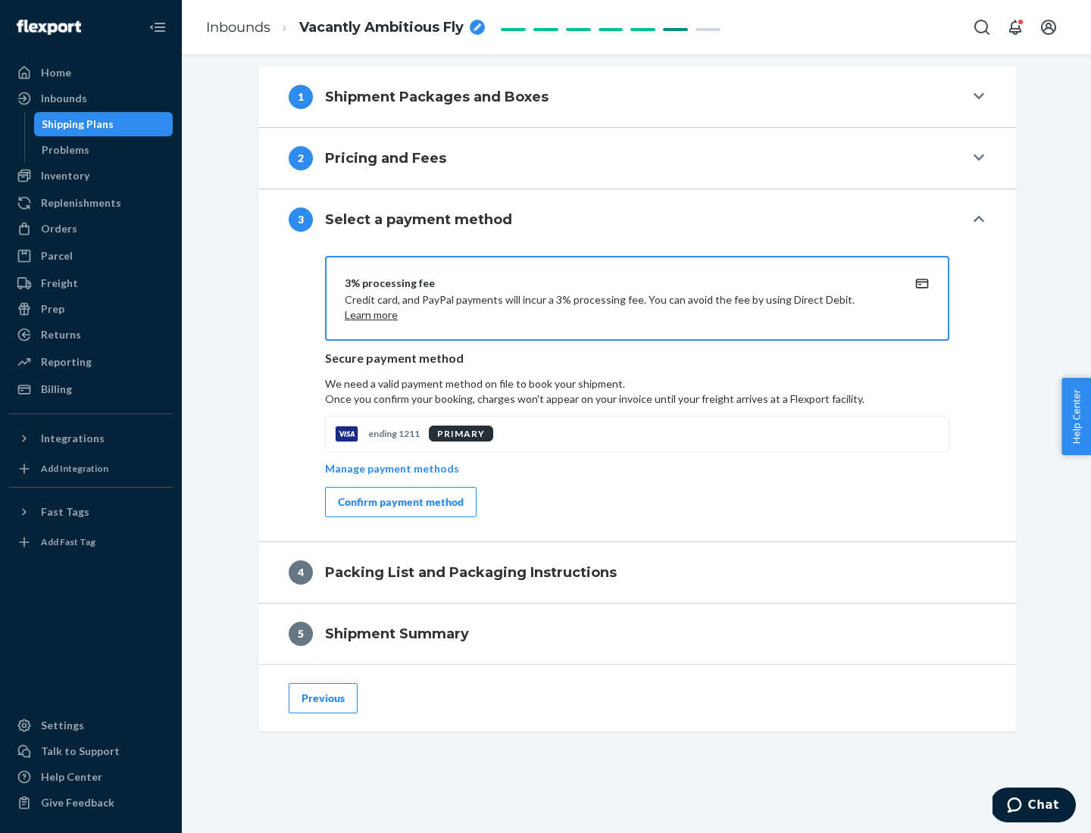
click at [399, 502] on div "Confirm payment method" at bounding box center [401, 502] width 126 height 15
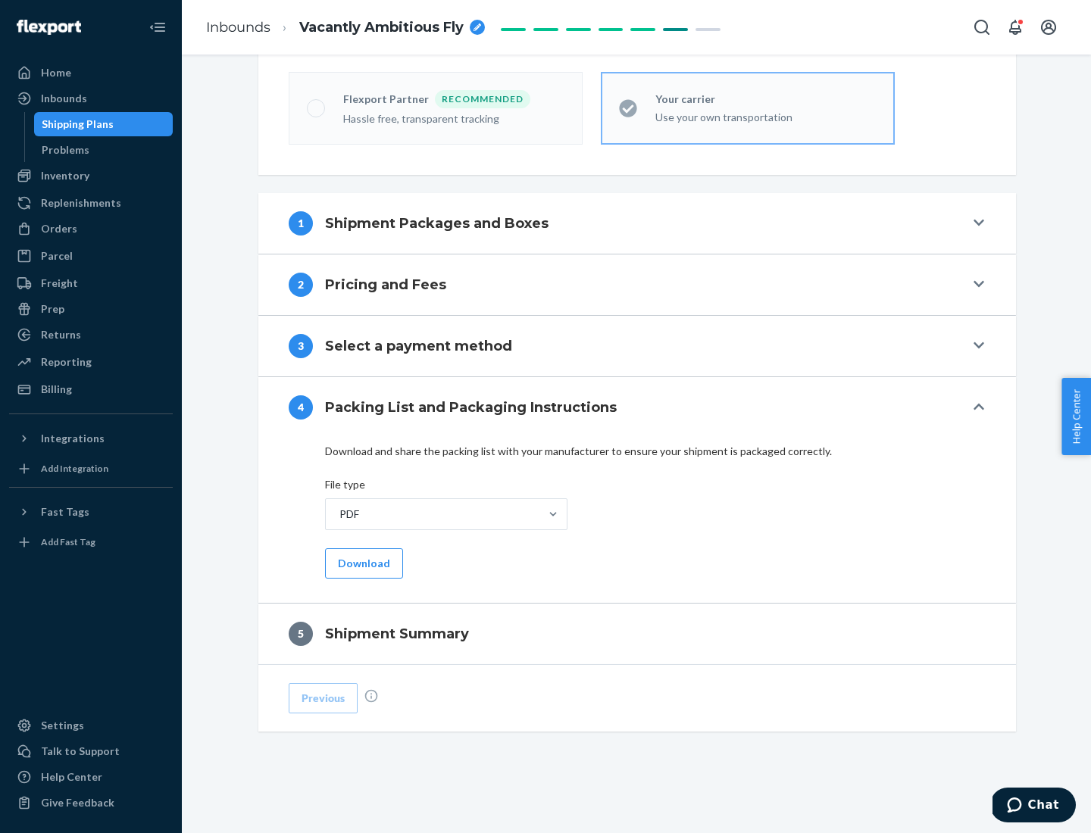
scroll to position [420, 0]
click at [362, 563] on button "Download" at bounding box center [364, 563] width 78 height 30
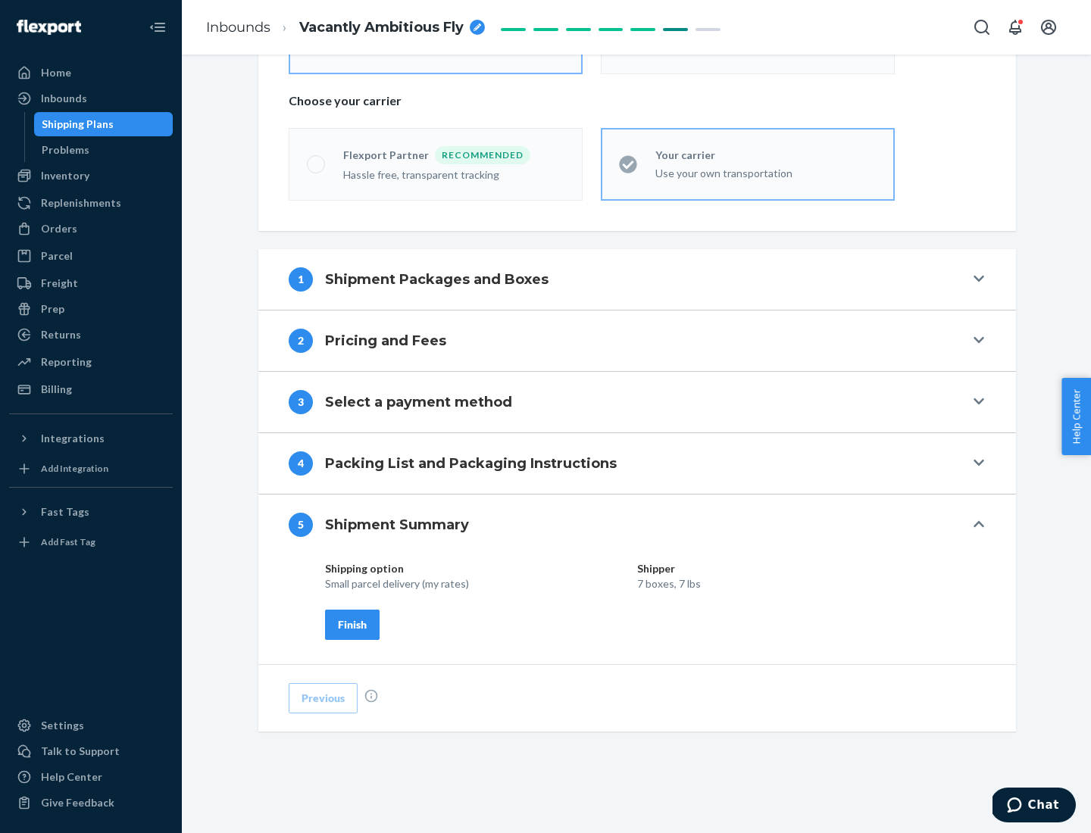
scroll to position [364, 0]
